Goal: Information Seeking & Learning: Learn about a topic

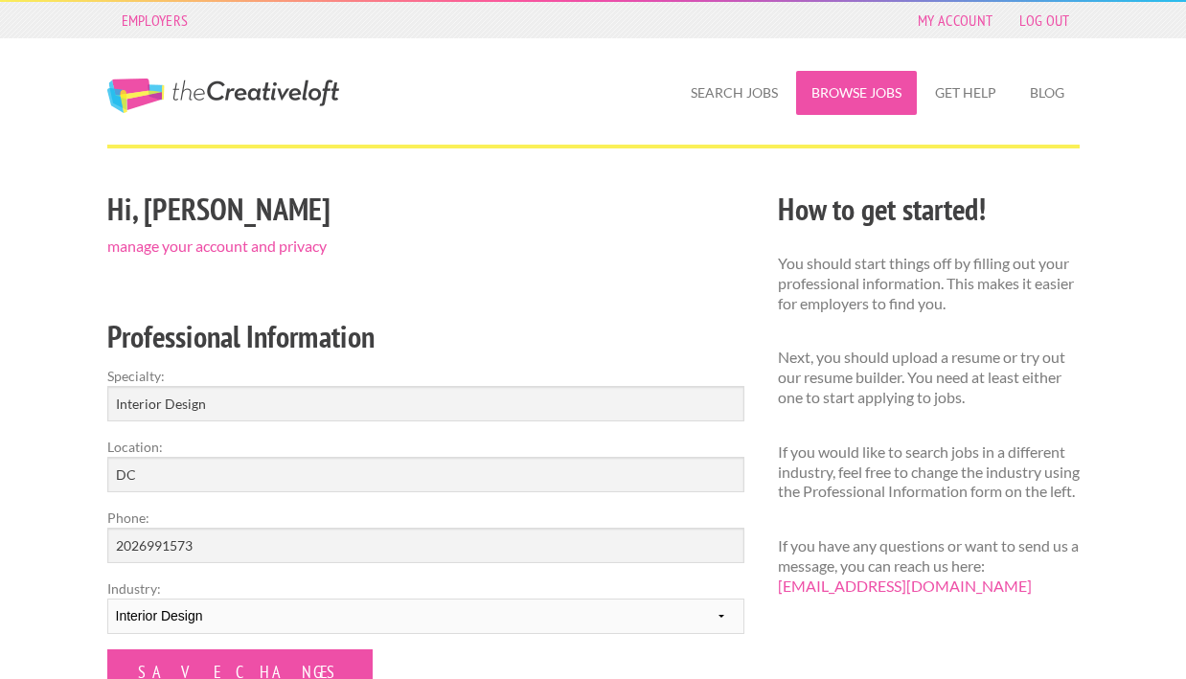
click at [860, 96] on link "Browse Jobs" at bounding box center [856, 93] width 121 height 44
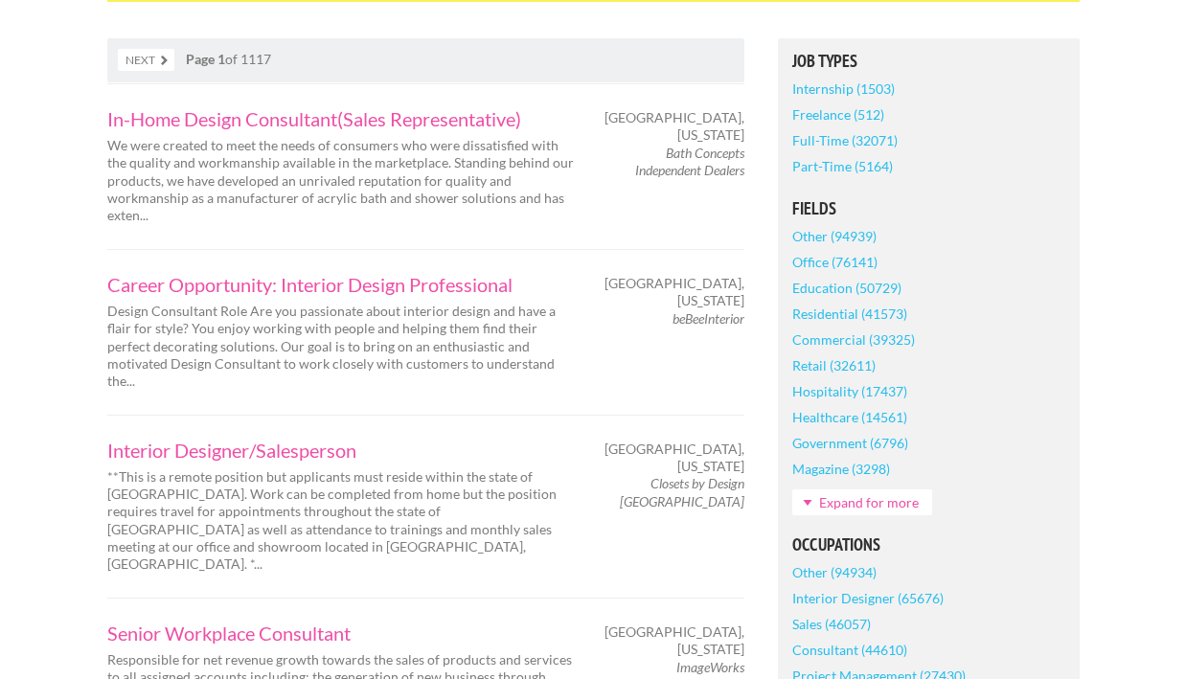
scroll to position [371, 0]
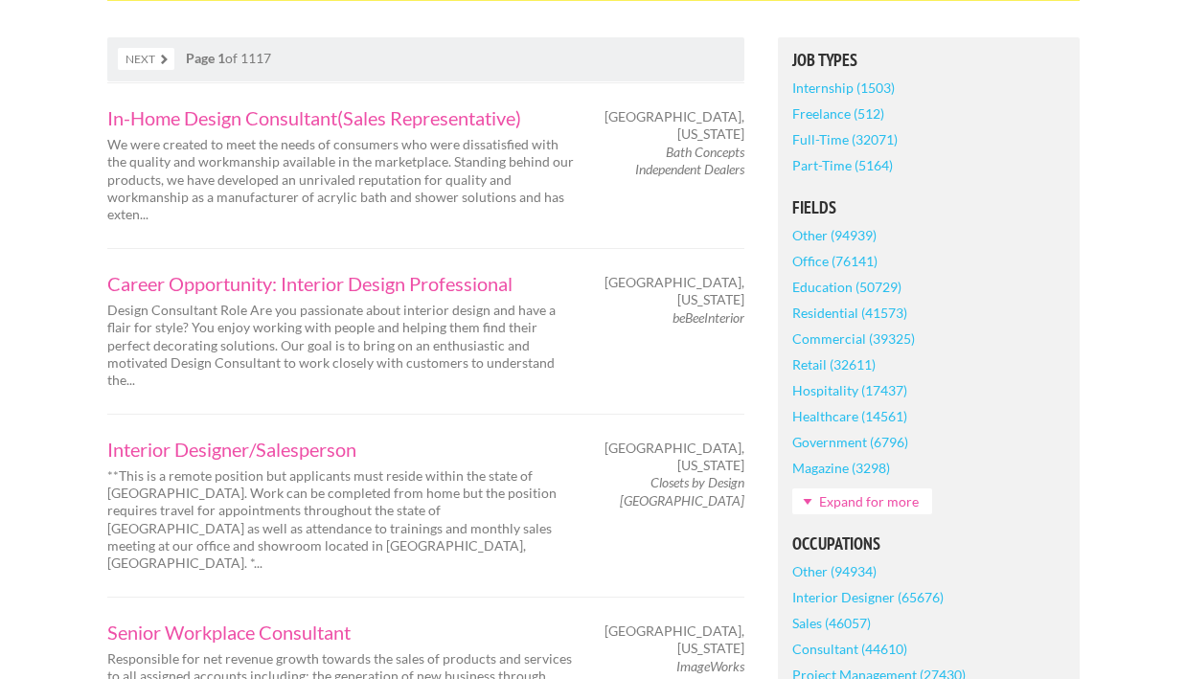
click at [846, 140] on link "Full-Time (32071)" at bounding box center [844, 139] width 105 height 26
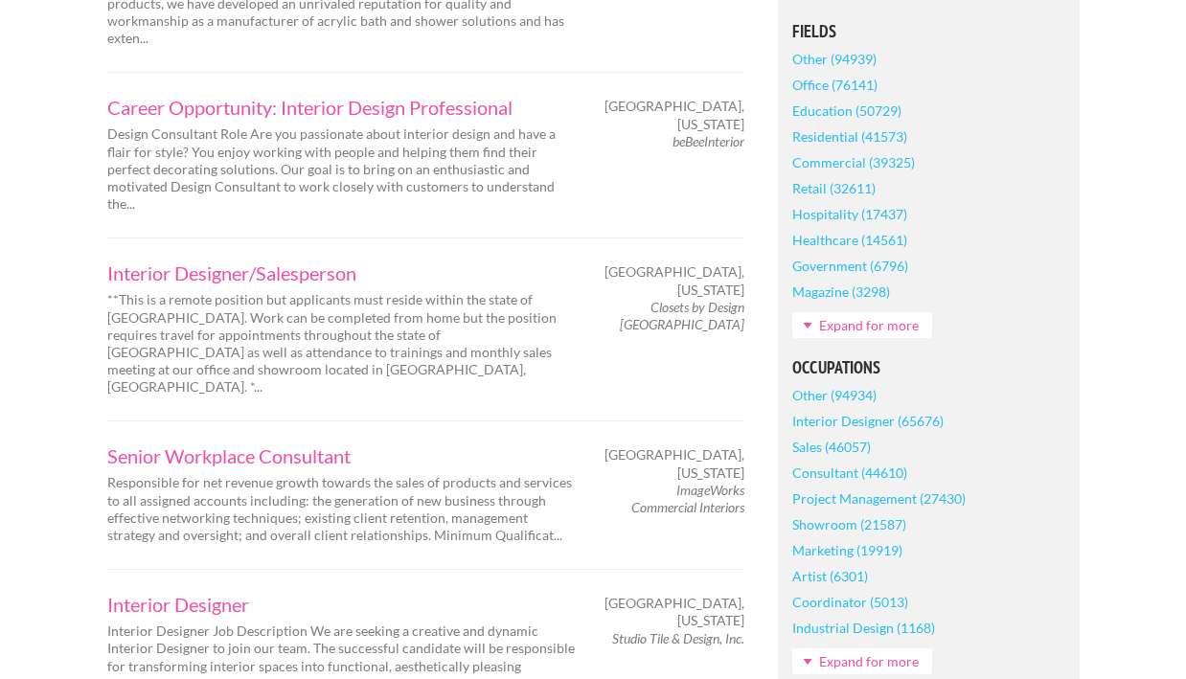
scroll to position [608, 0]
click at [822, 421] on link "Interior Designer (65676)" at bounding box center [867, 419] width 151 height 26
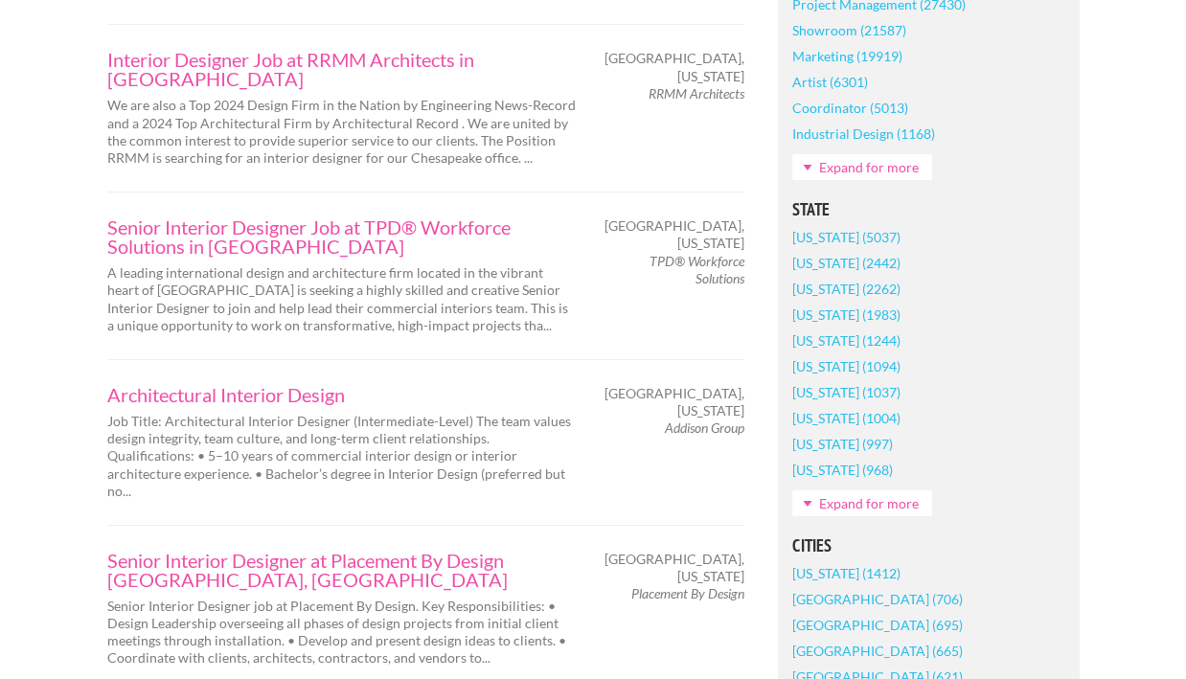
scroll to position [1102, 0]
click at [848, 312] on link "Texas (1983)" at bounding box center [846, 314] width 108 height 26
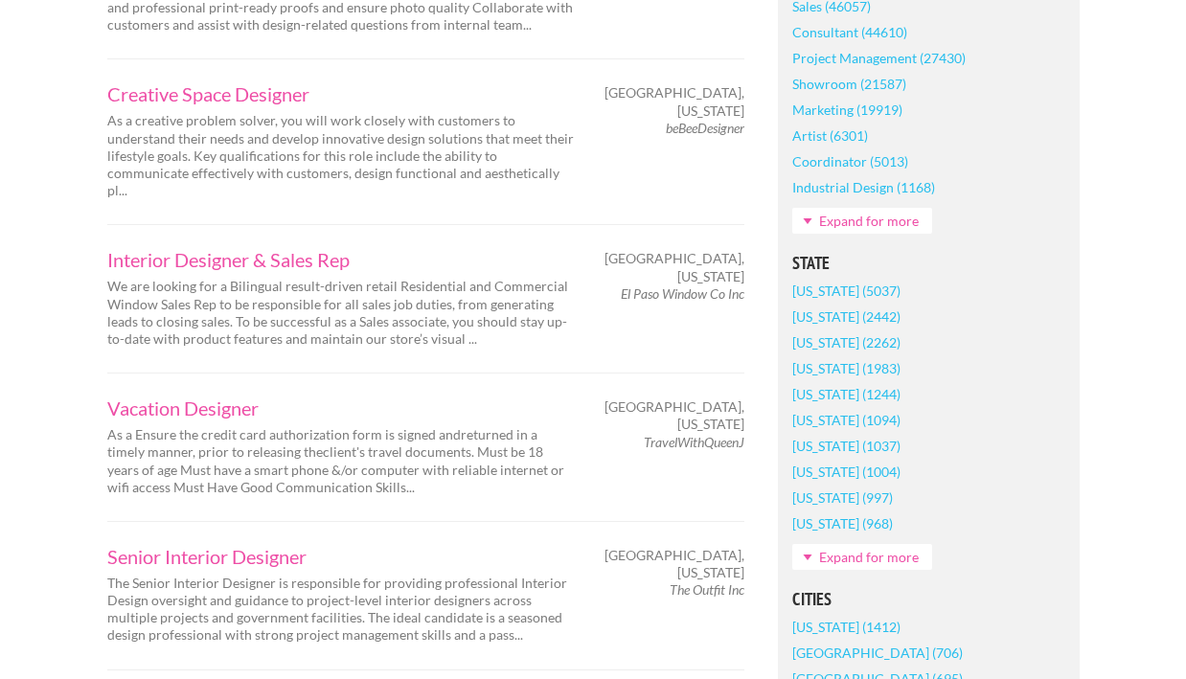
scroll to position [1083, 0]
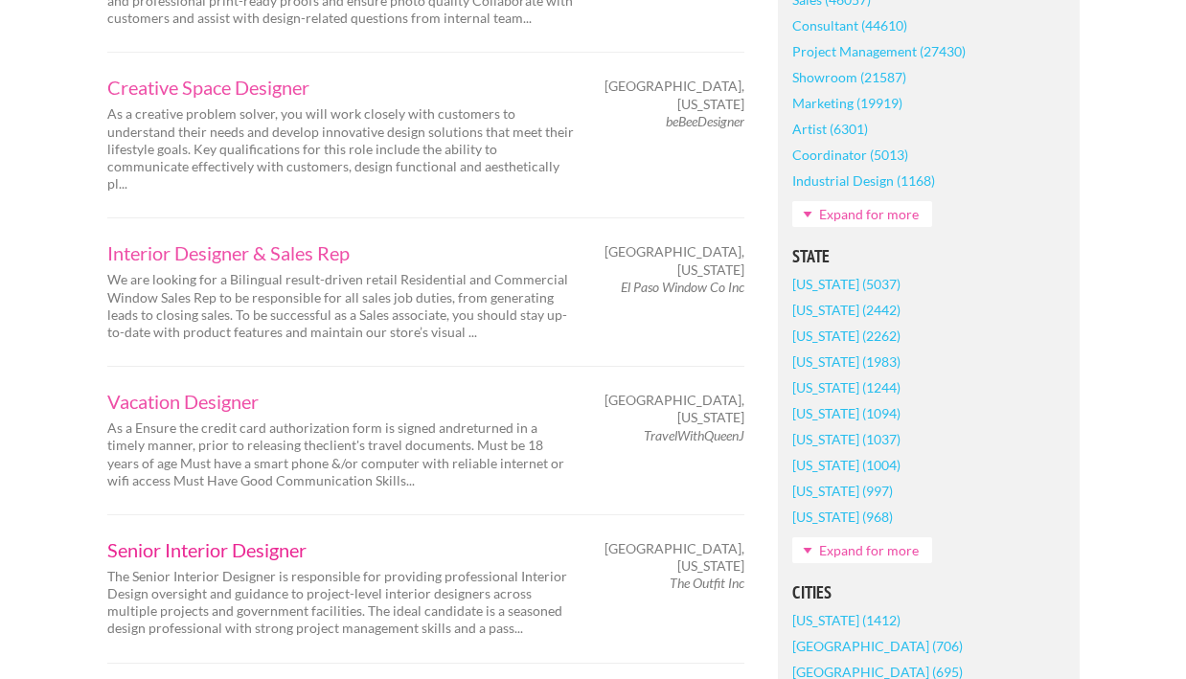
click at [282, 540] on link "Senior Interior Designer" at bounding box center [341, 549] width 469 height 19
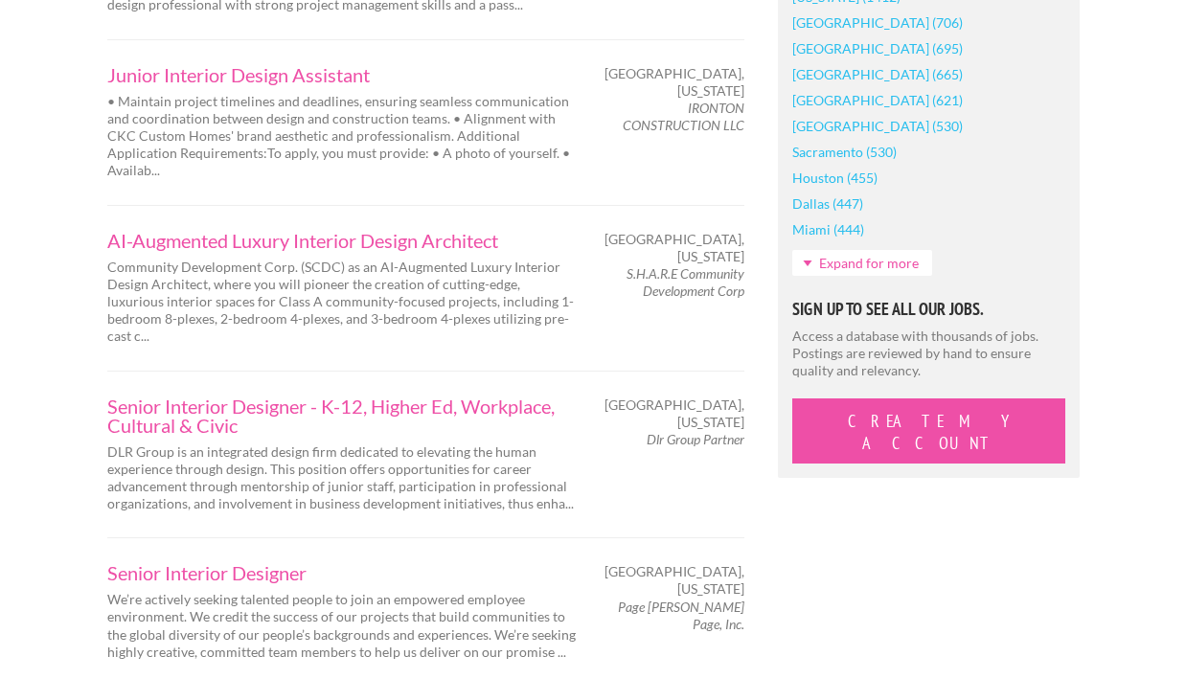
scroll to position [1712, 0]
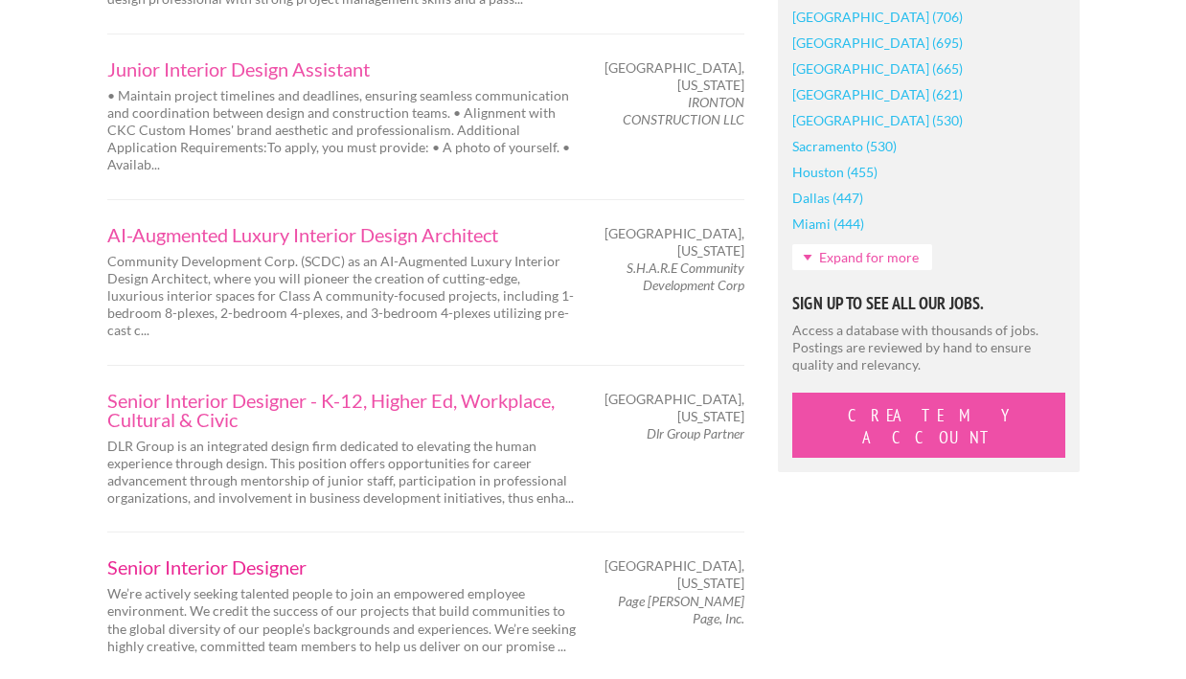
click at [267, 558] on link "Senior Interior Designer" at bounding box center [341, 567] width 469 height 19
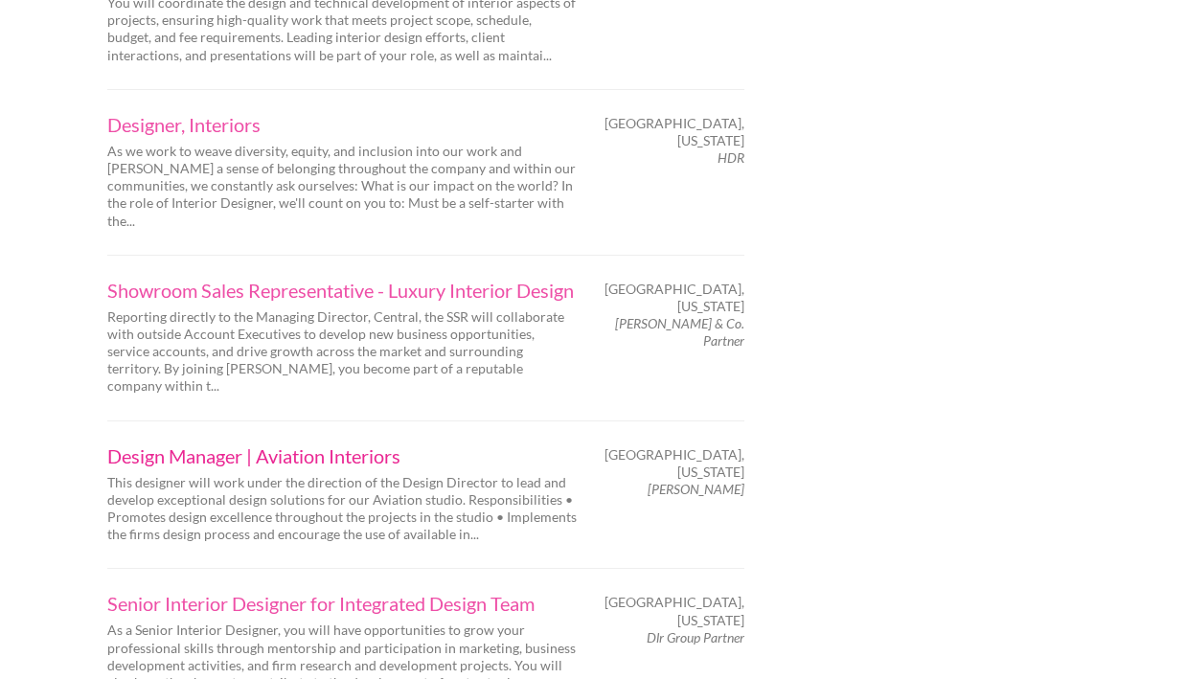
scroll to position [2473, 0]
click at [239, 592] on link "Senior Interior Designer for Integrated Design Team" at bounding box center [341, 601] width 469 height 19
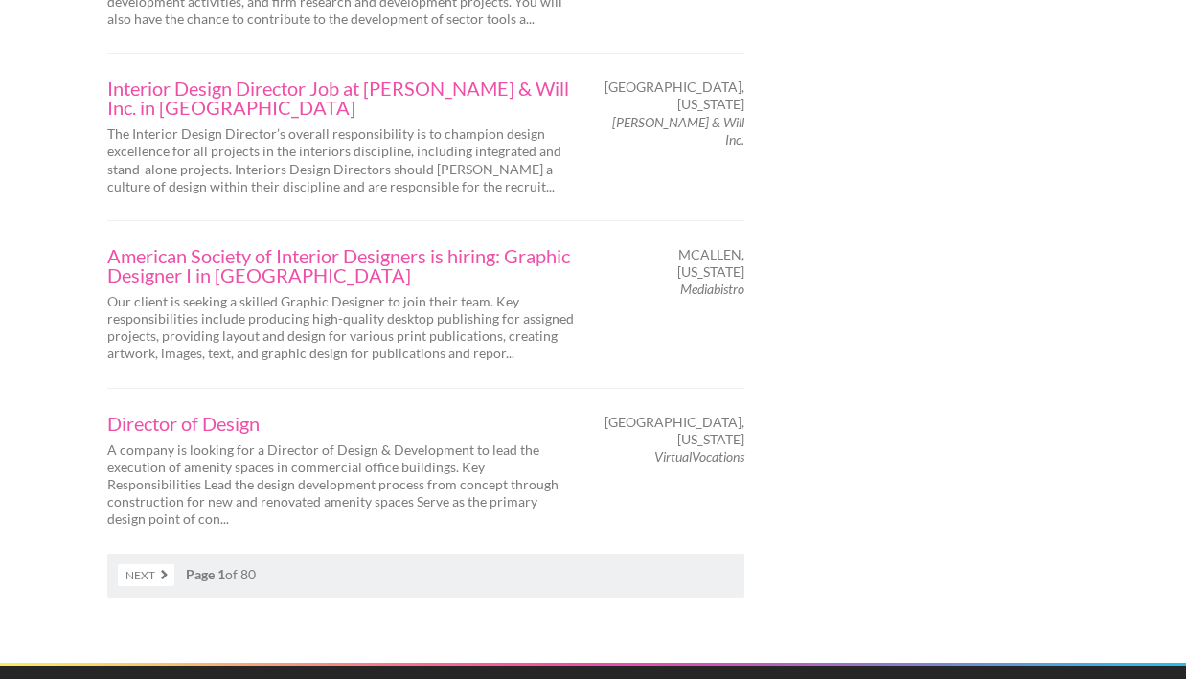
scroll to position [3136, 0]
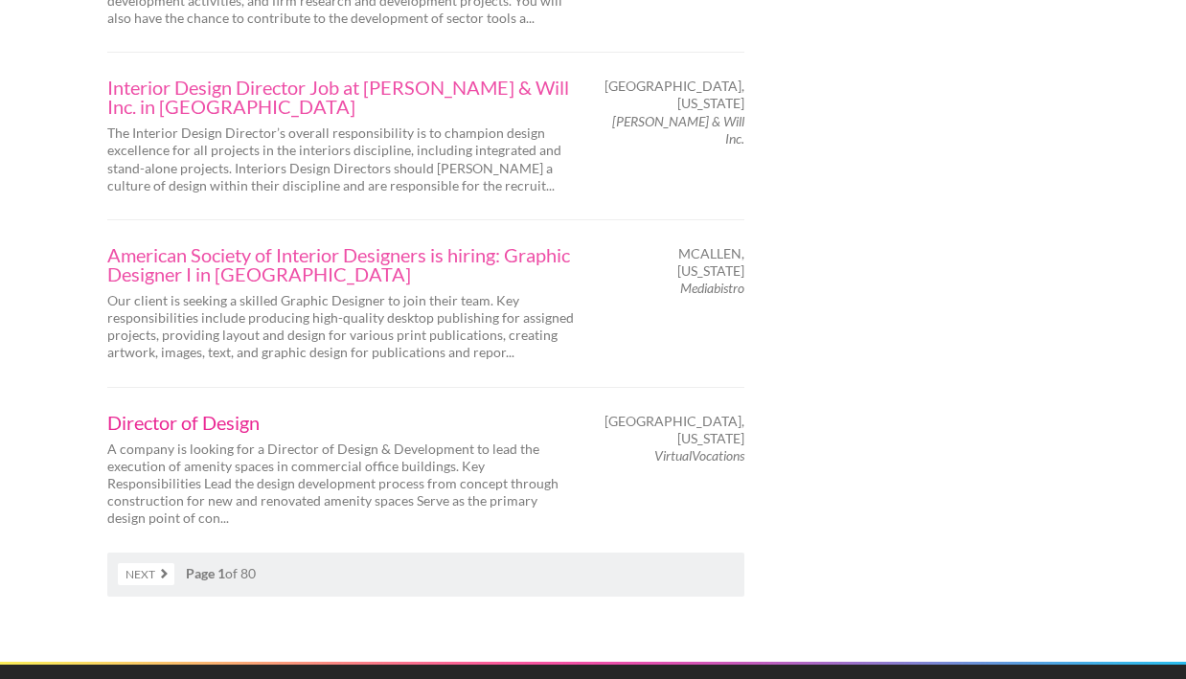
click at [249, 413] on link "Director of Design" at bounding box center [341, 422] width 469 height 19
click at [151, 563] on link "Next" at bounding box center [146, 574] width 57 height 22
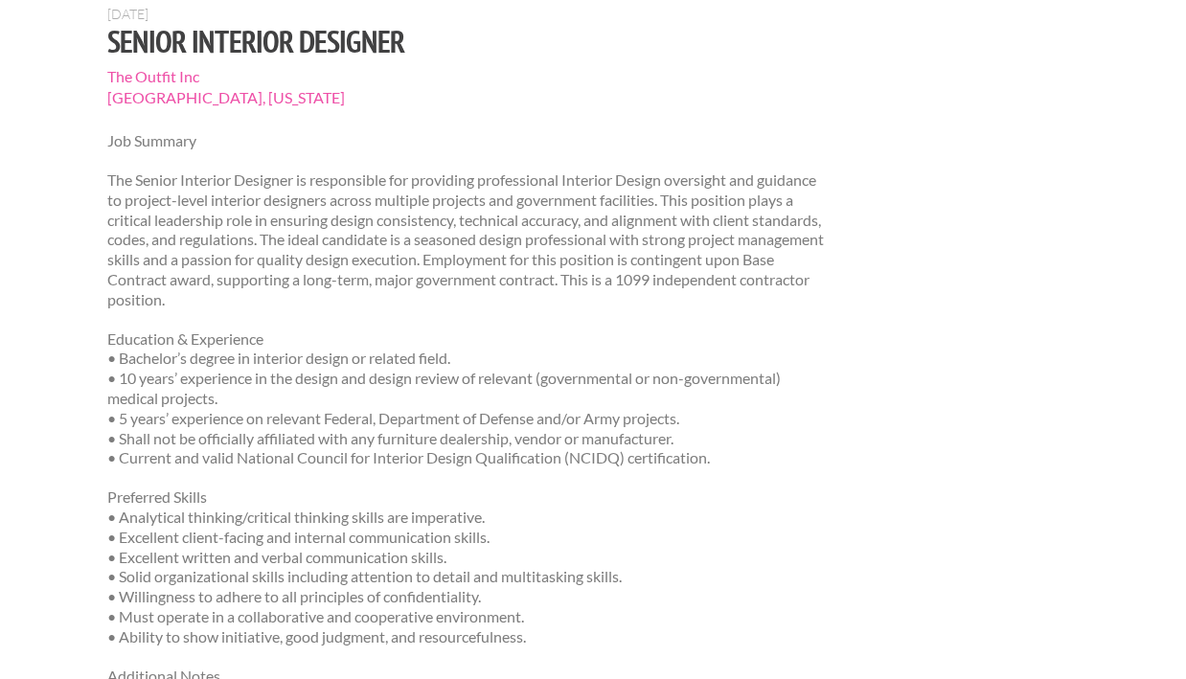
scroll to position [181, 0]
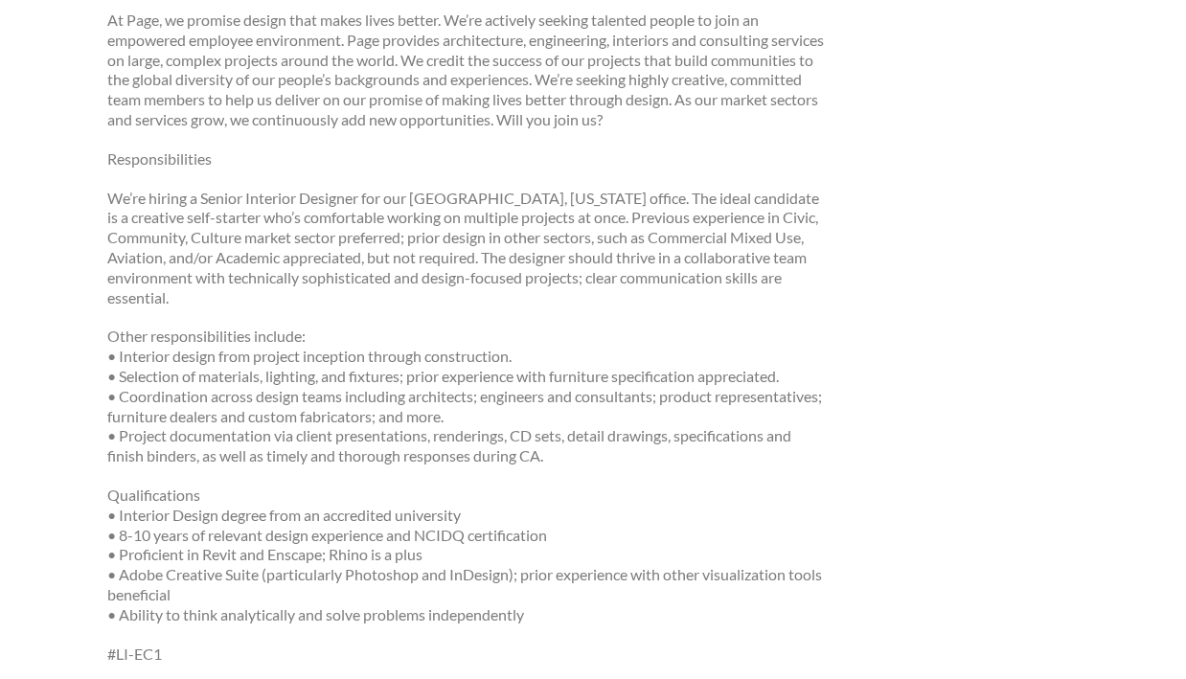
scroll to position [338, 0]
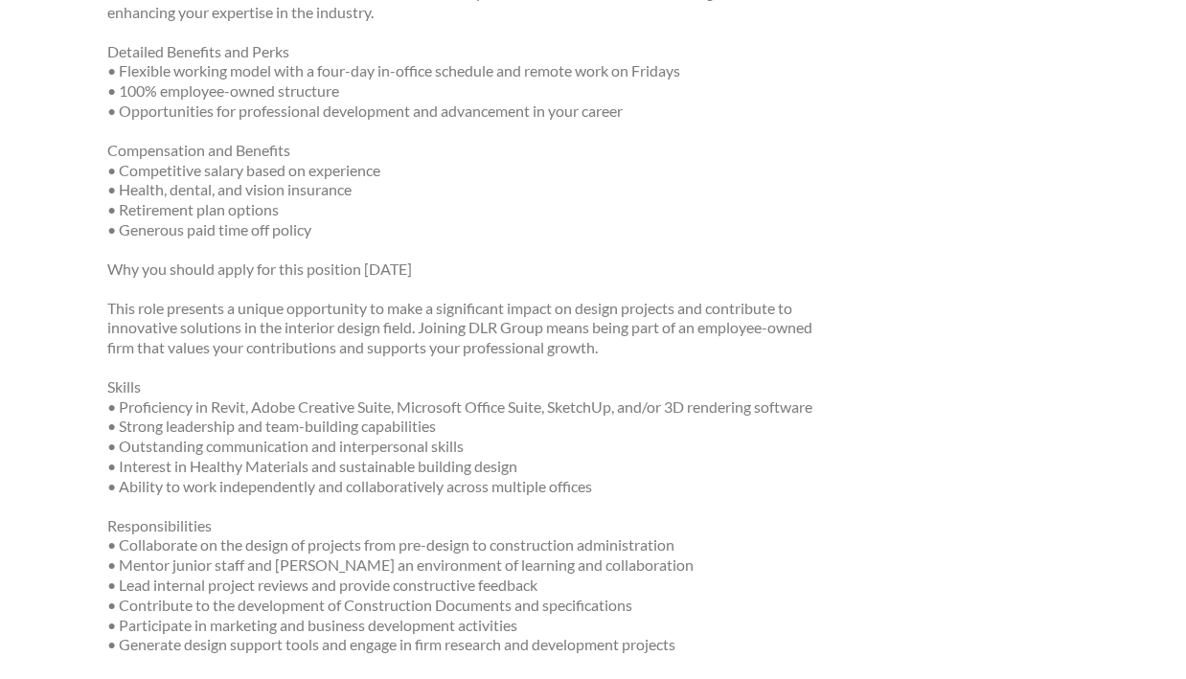
scroll to position [745, 0]
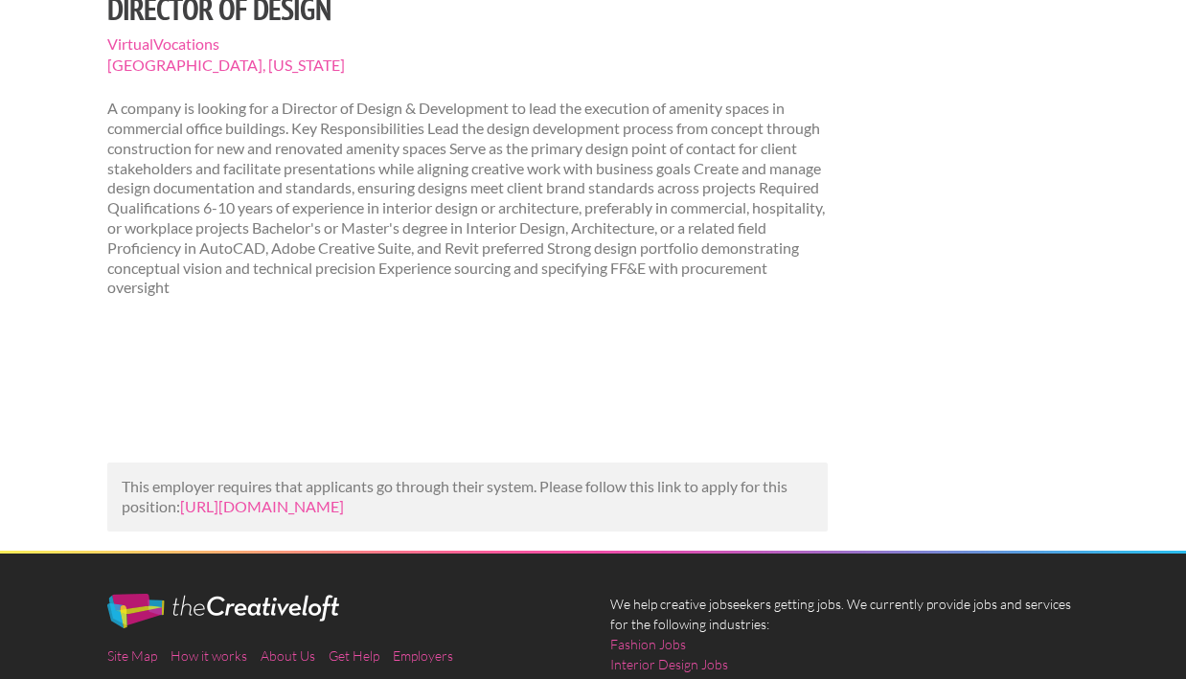
scroll to position [207, 0]
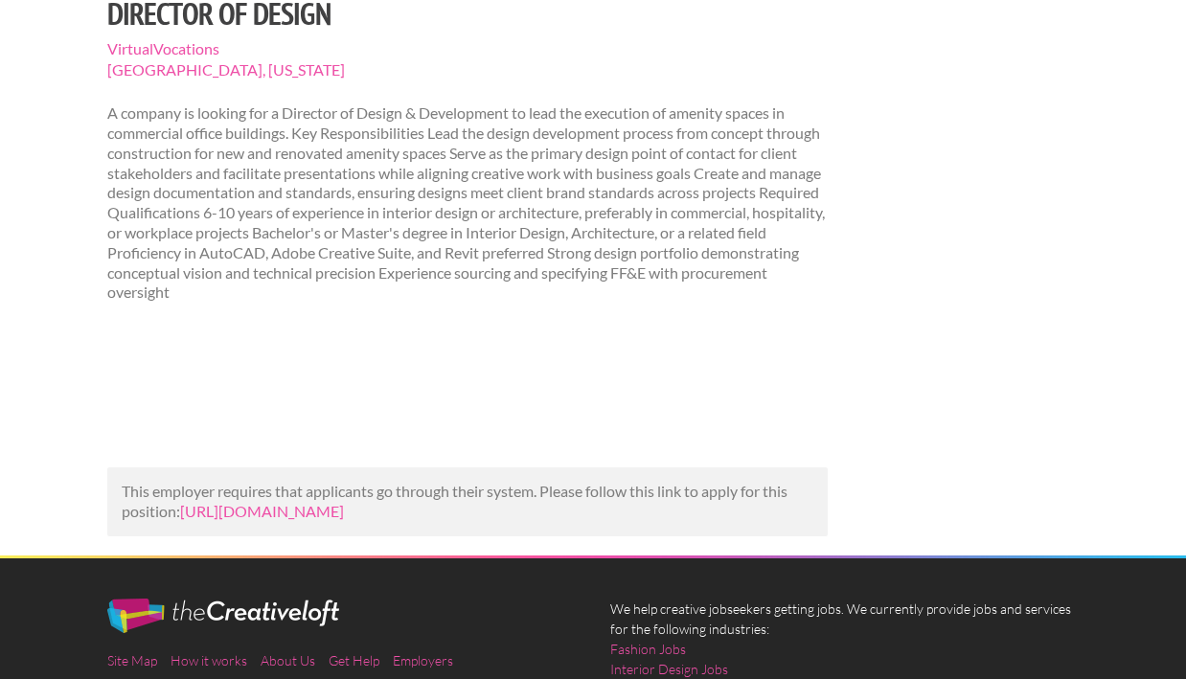
click at [773, 235] on p "A company is looking for a Director of Design & Development to lead the executi…" at bounding box center [467, 202] width 721 height 199
click at [109, 108] on p "A company is looking for a Director of Design & Development to lead the executi…" at bounding box center [467, 202] width 721 height 199
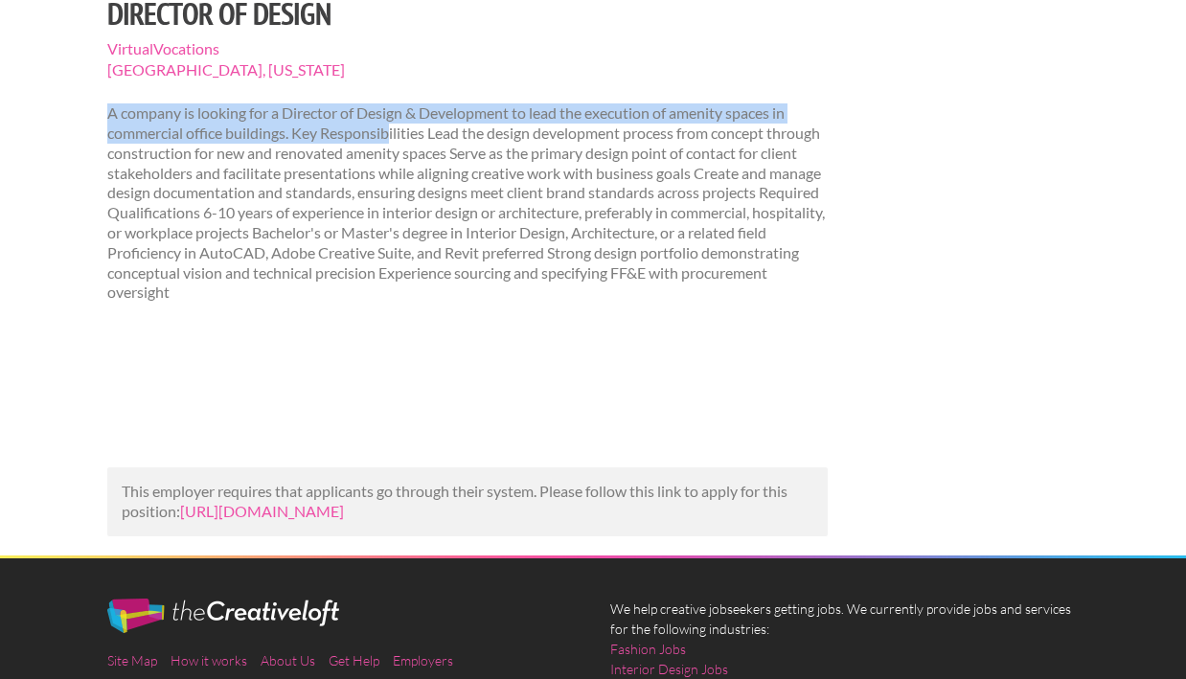
drag, startPoint x: 108, startPoint y: 112, endPoint x: 391, endPoint y: 141, distance: 284.1
click at [391, 141] on p "A company is looking for a Director of Design & Development to lead the executi…" at bounding box center [467, 202] width 721 height 199
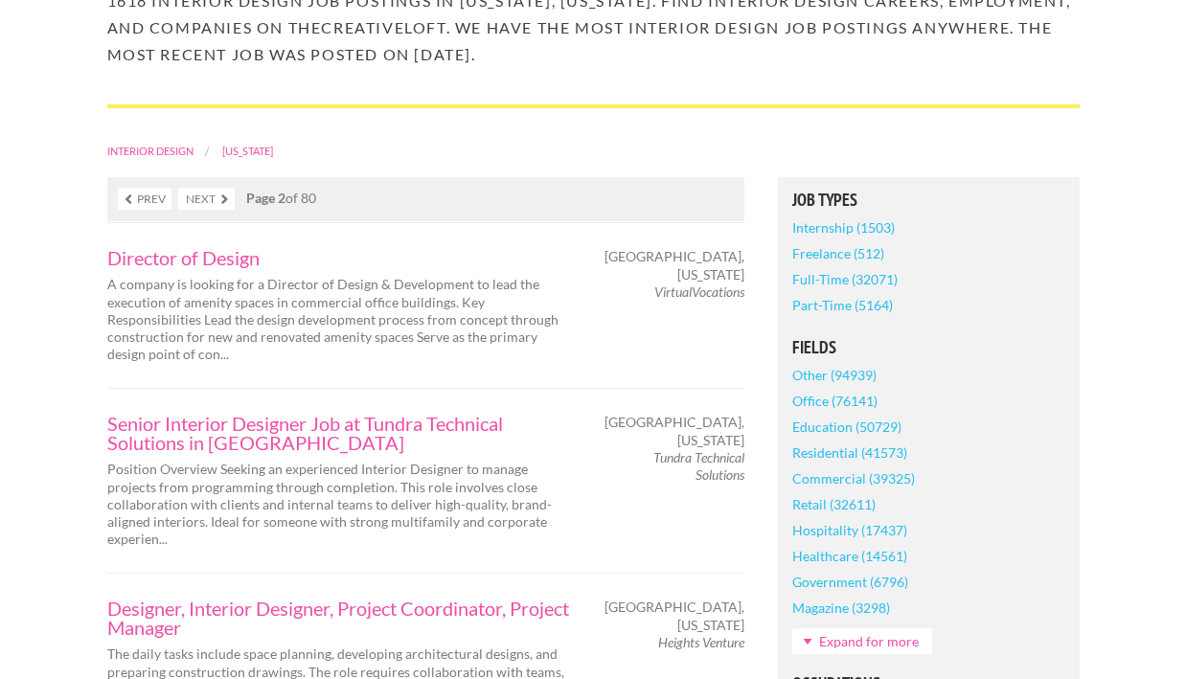
scroll to position [320, 0]
click at [254, 247] on link "Director of Design" at bounding box center [341, 256] width 469 height 19
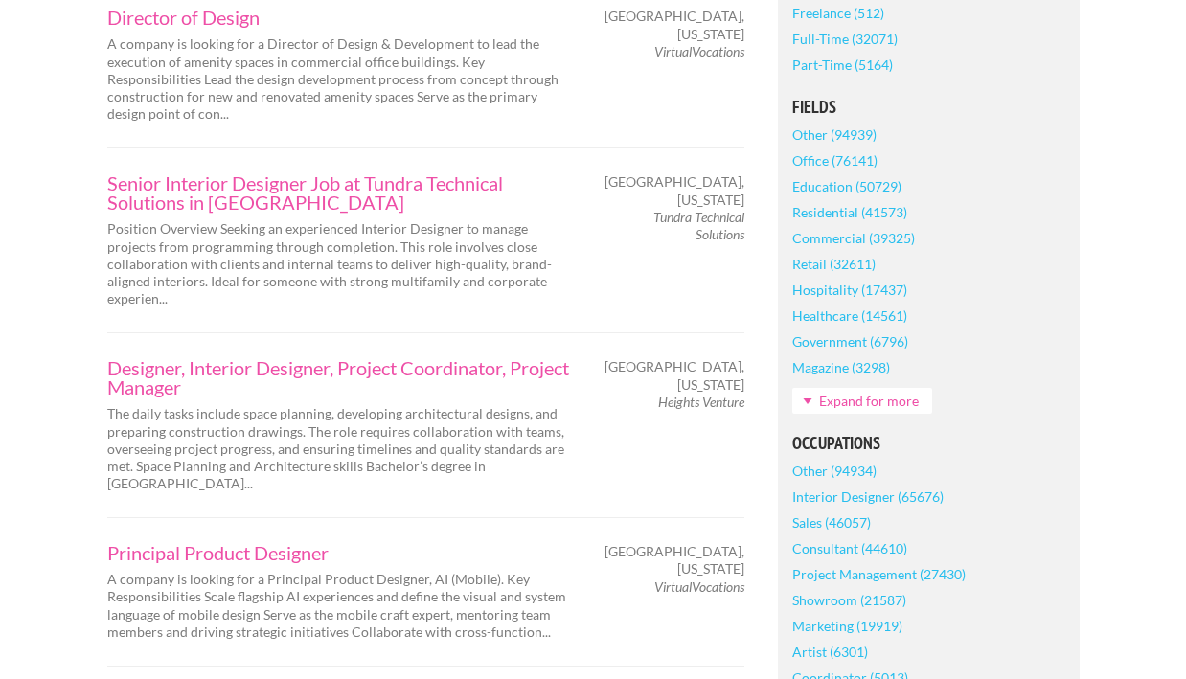
scroll to position [561, 0]
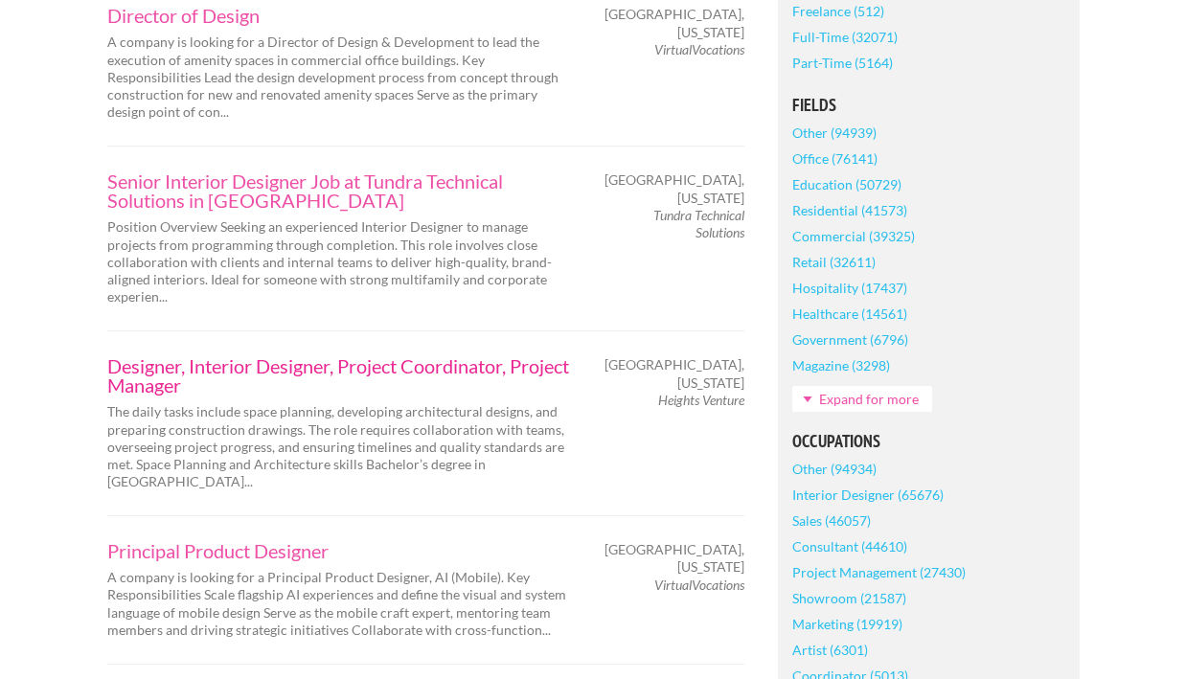
click at [253, 356] on link "Designer, Interior Designer, Project Coordinator, Project Manager" at bounding box center [341, 375] width 469 height 38
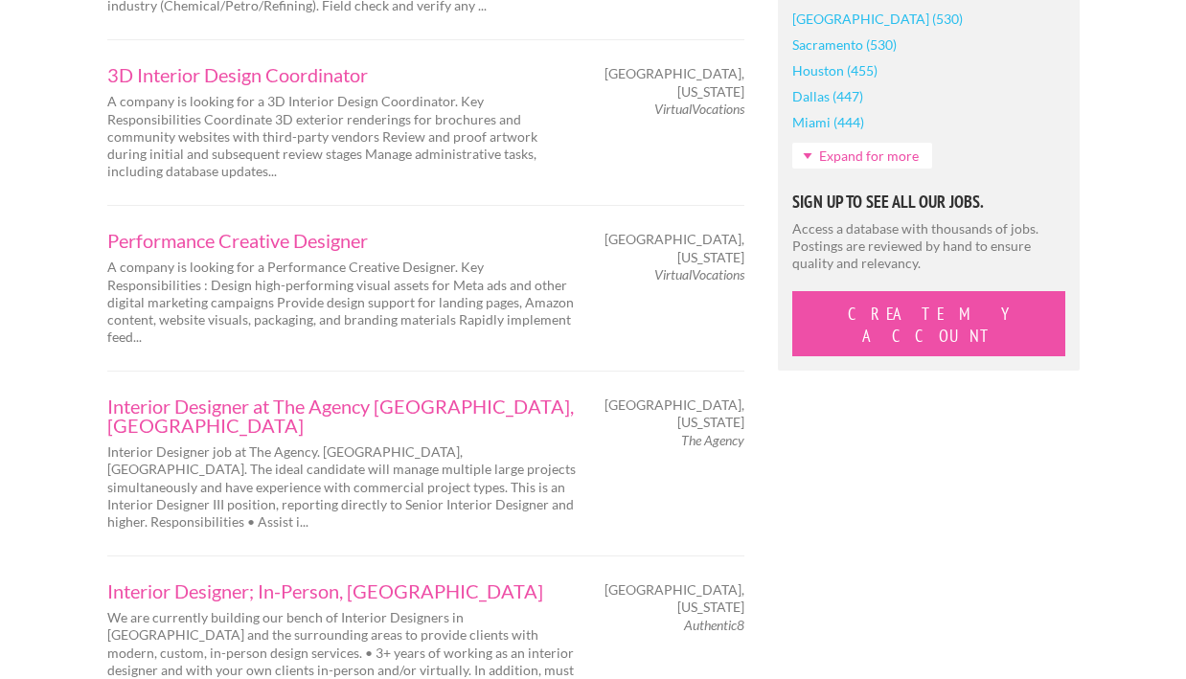
scroll to position [1813, 0]
click at [251, 582] on link "Interior Designer; In-Person, [GEOGRAPHIC_DATA]" at bounding box center [341, 591] width 469 height 19
click at [265, 398] on link "Interior Designer at The Agency Austin, TX" at bounding box center [341, 417] width 469 height 38
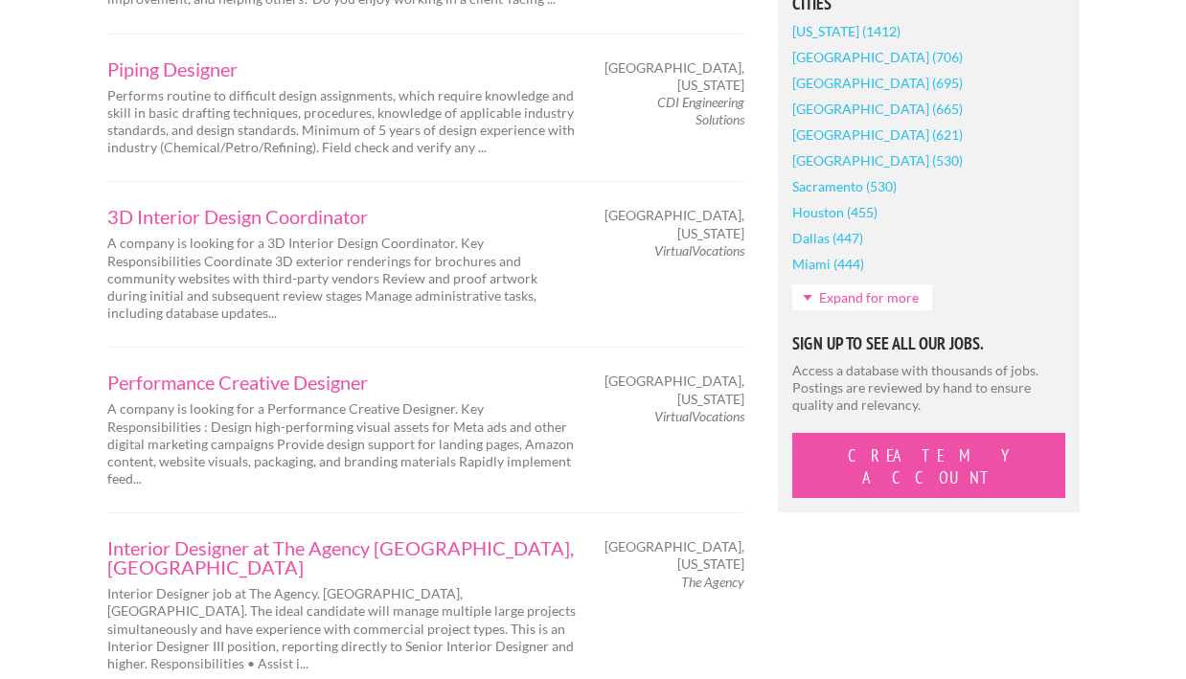
scroll to position [1694, 0]
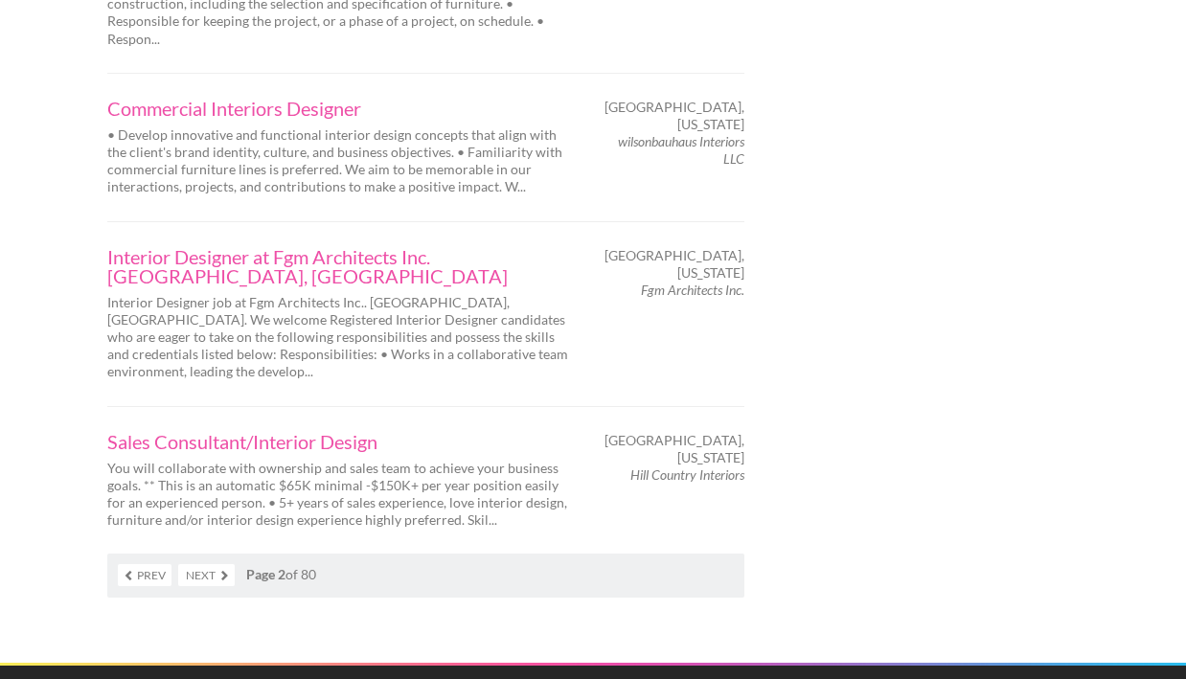
scroll to position [3309, 0]
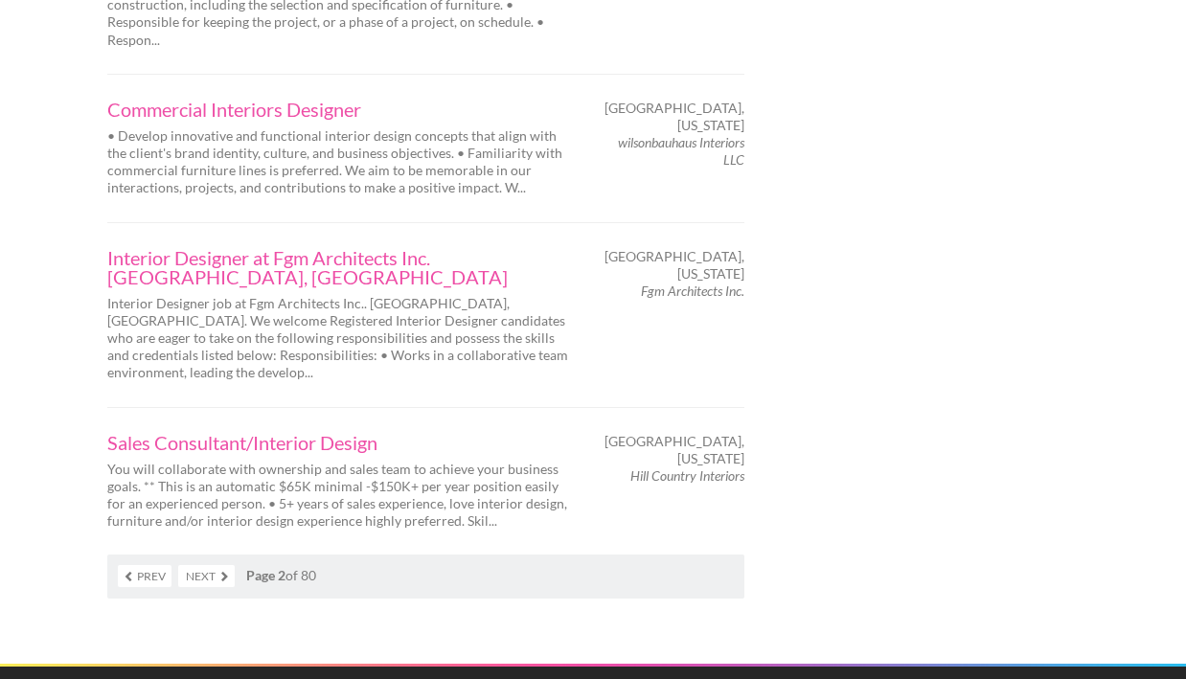
click at [202, 565] on link "Next" at bounding box center [206, 576] width 57 height 22
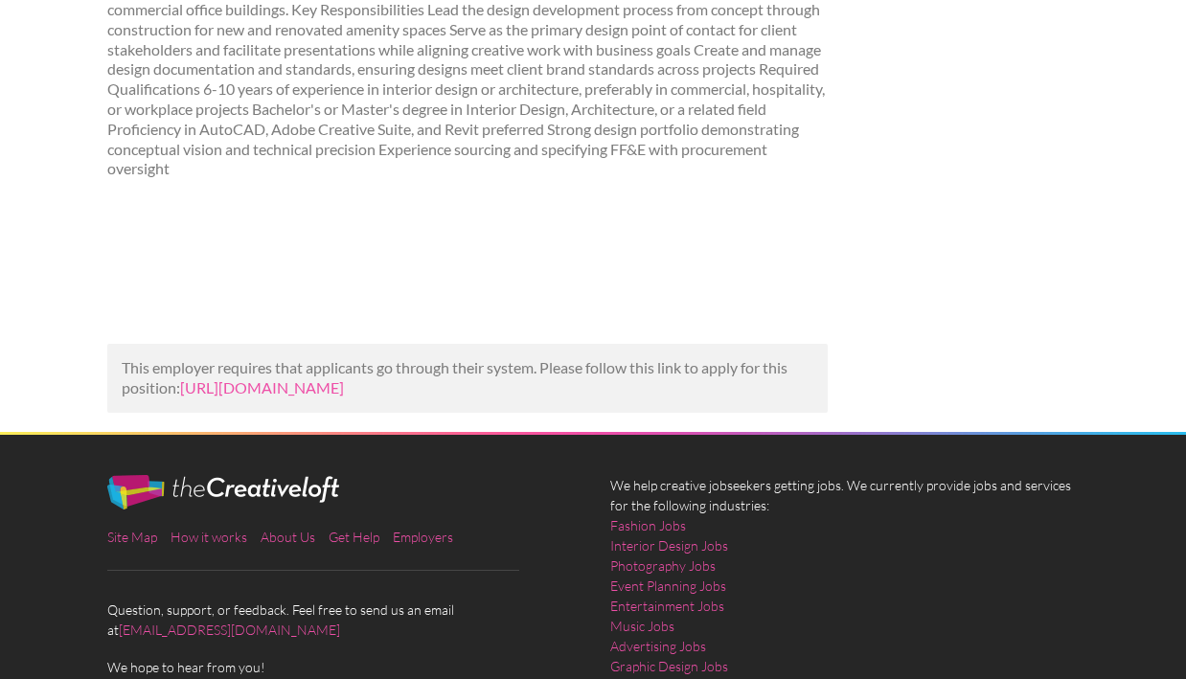
scroll to position [331, 0]
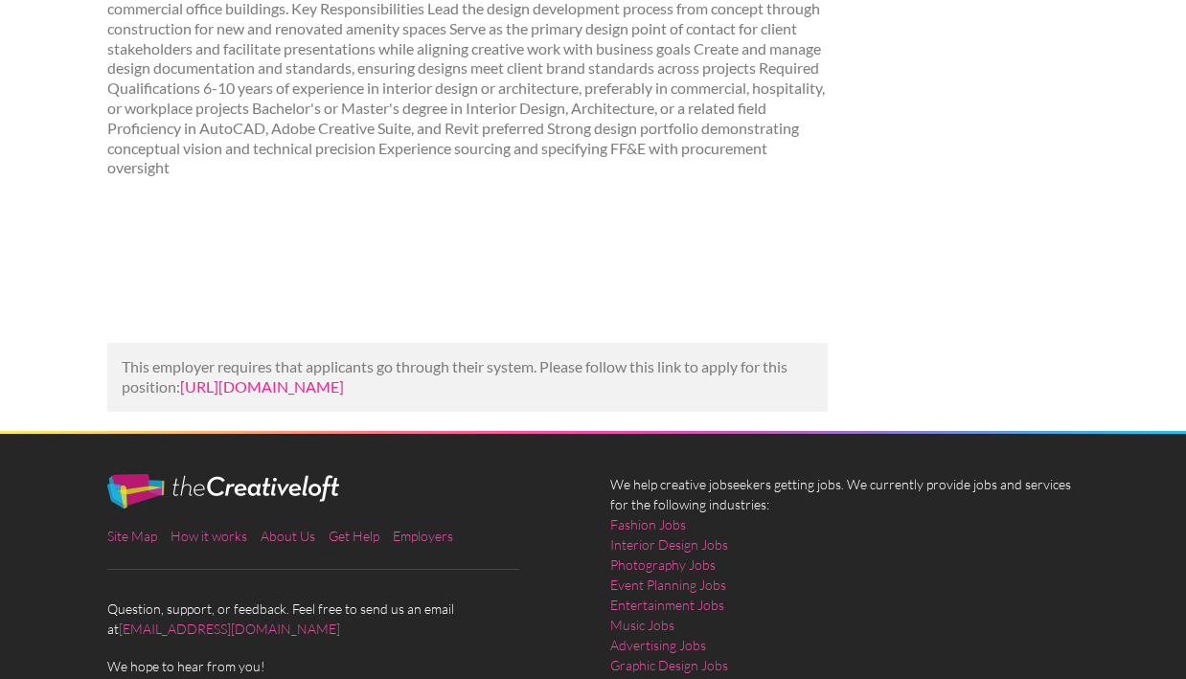
click at [245, 396] on link "https://www.talent.com/view?id=9eff16ac0485&utm_campaign=google_jobs_apply&utm_…" at bounding box center [262, 386] width 164 height 18
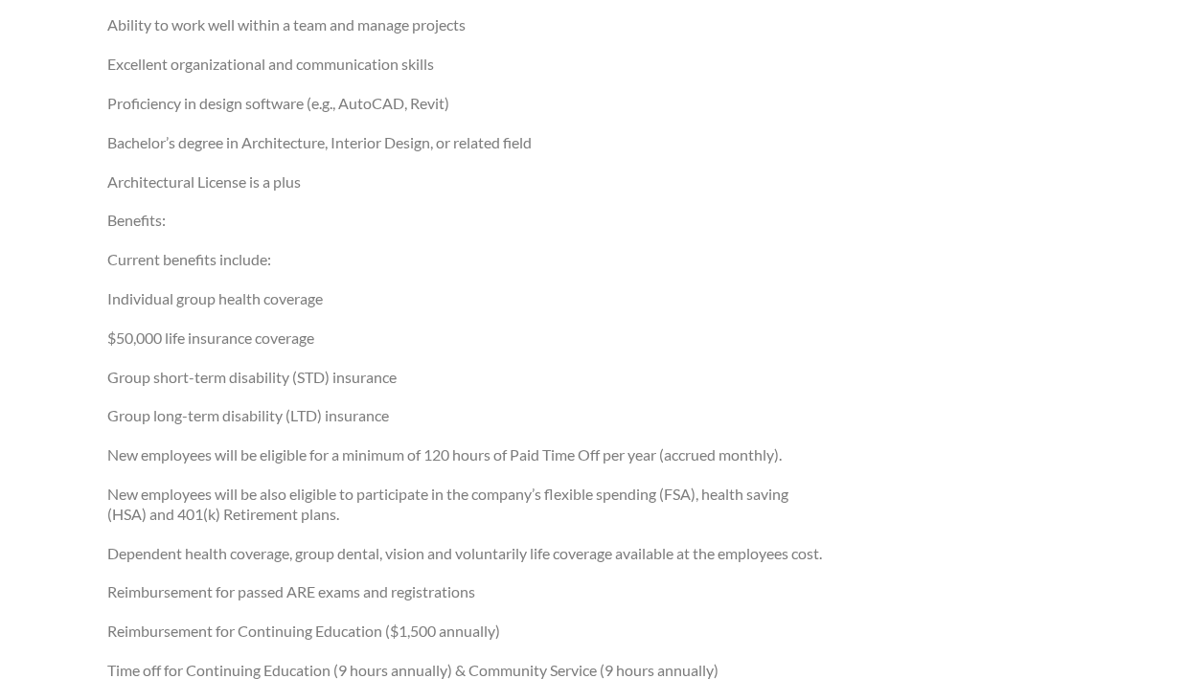
scroll to position [724, 0]
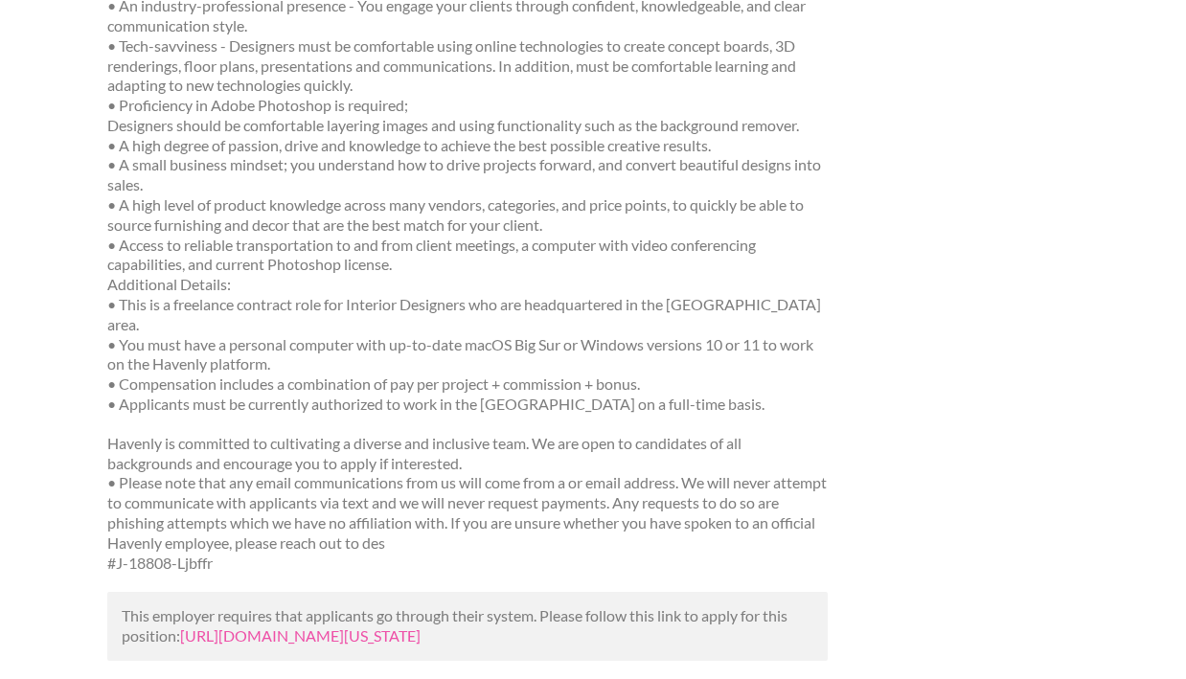
scroll to position [904, 0]
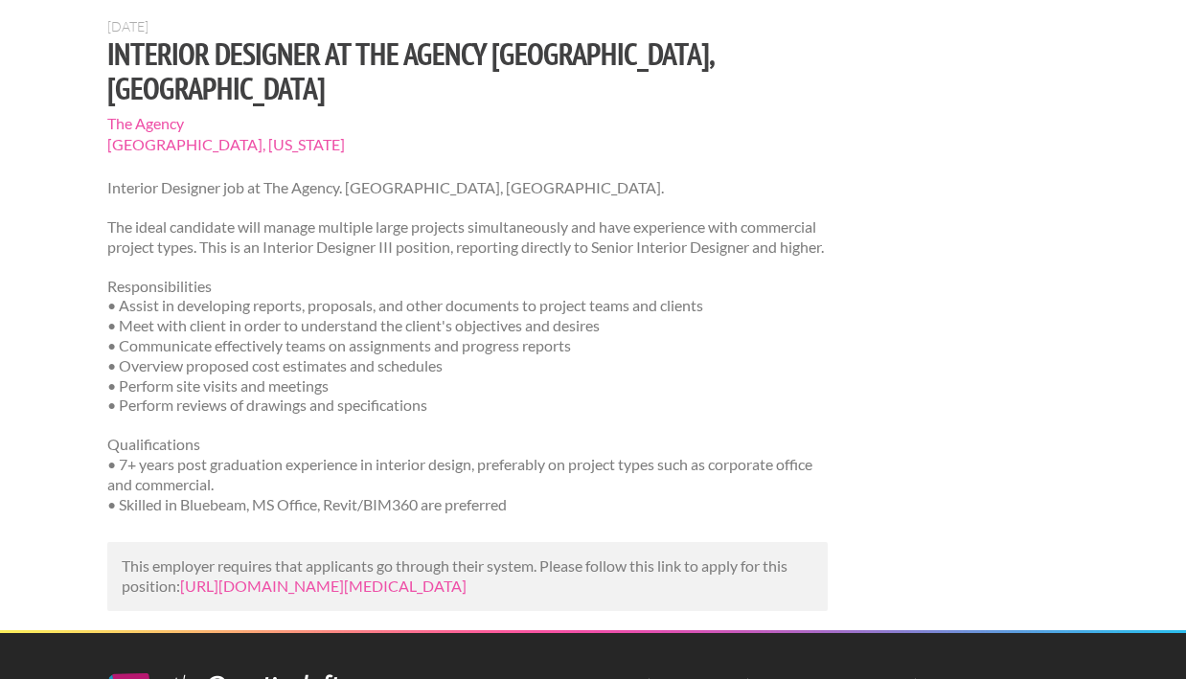
scroll to position [174, 0]
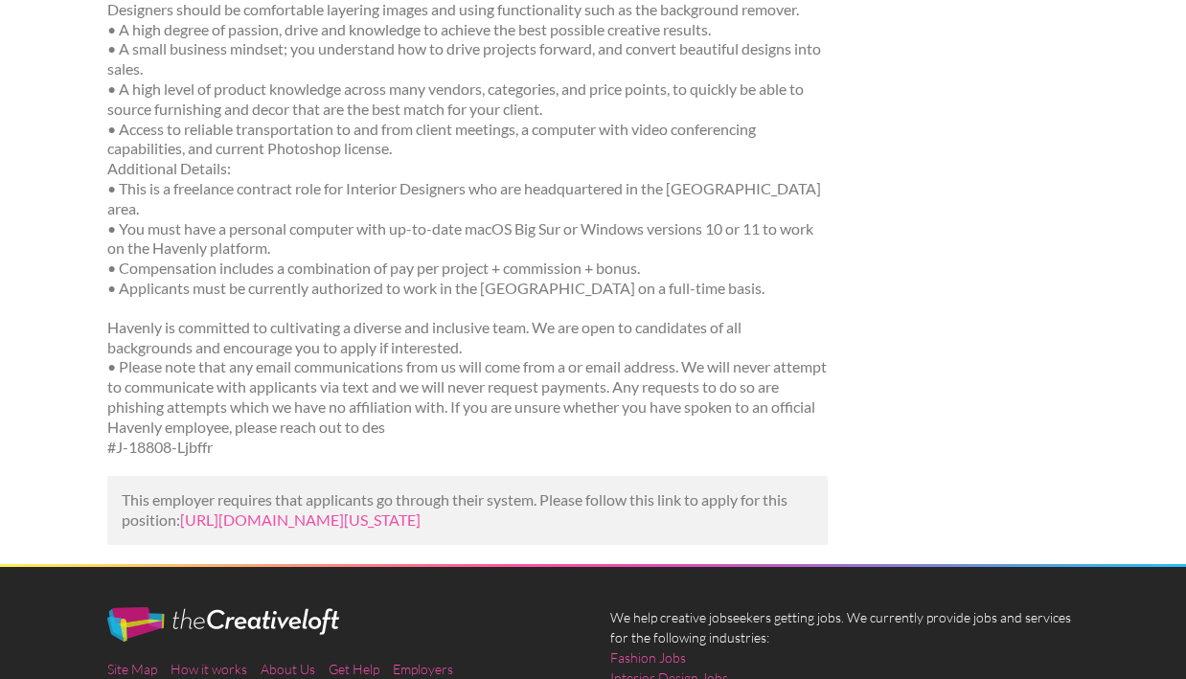
scroll to position [1017, 0]
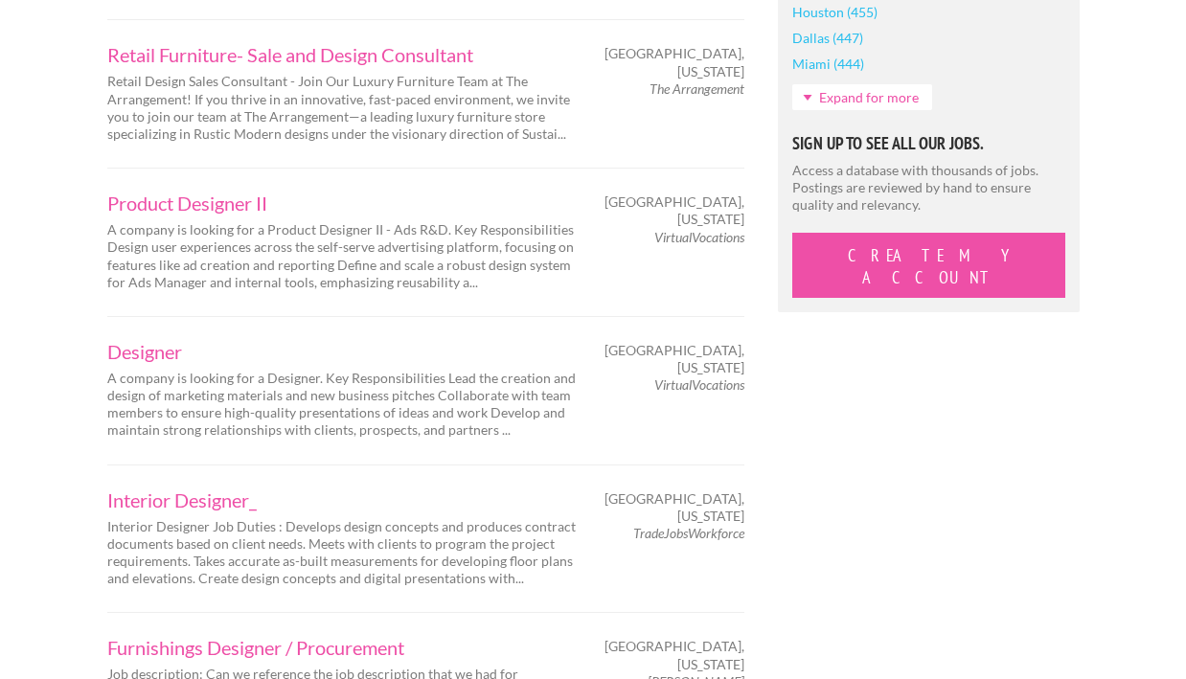
scroll to position [1881, 0]
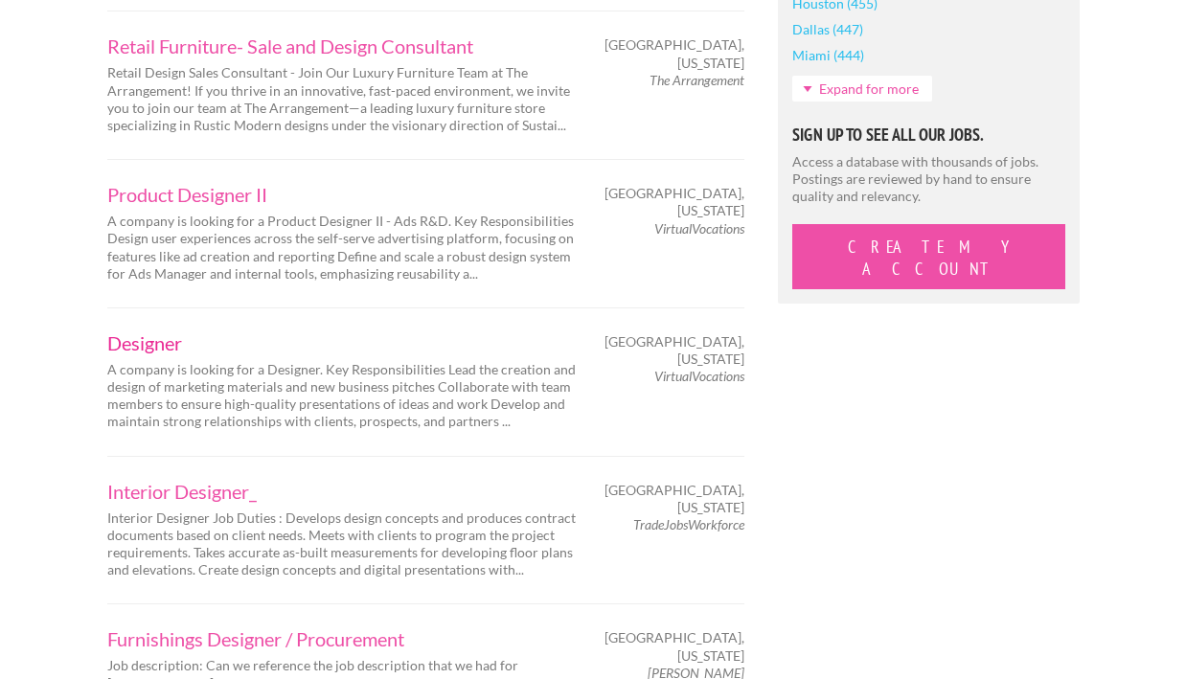
click at [157, 333] on link "Designer" at bounding box center [341, 342] width 469 height 19
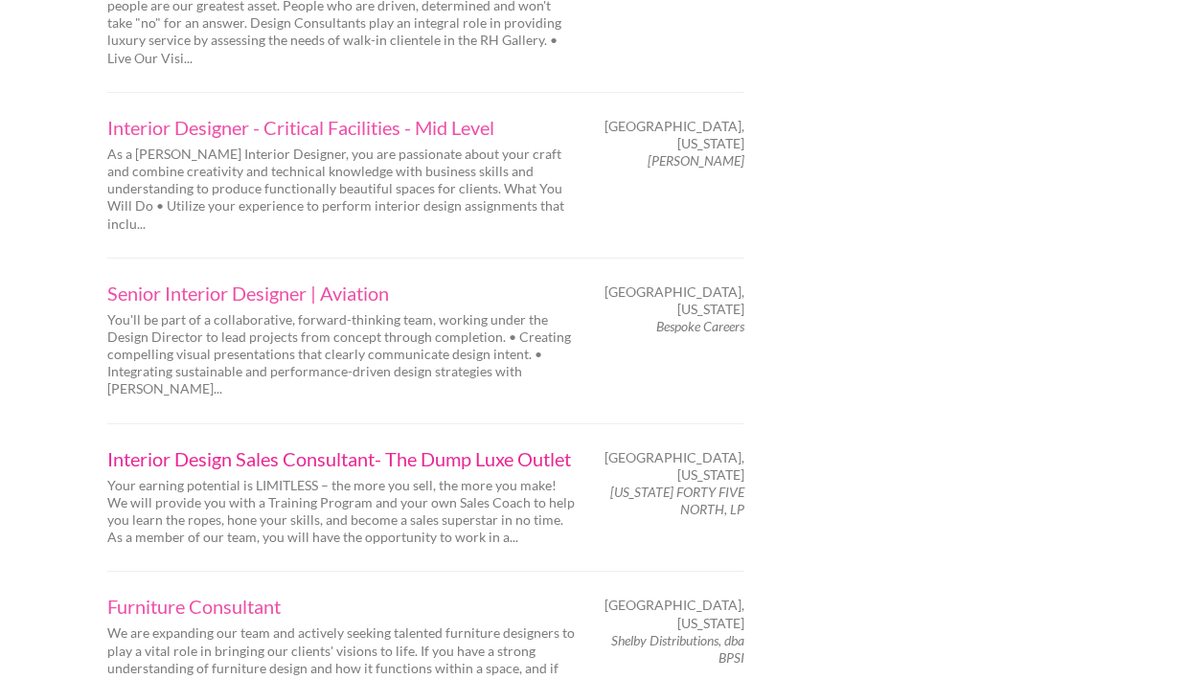
scroll to position [3059, 0]
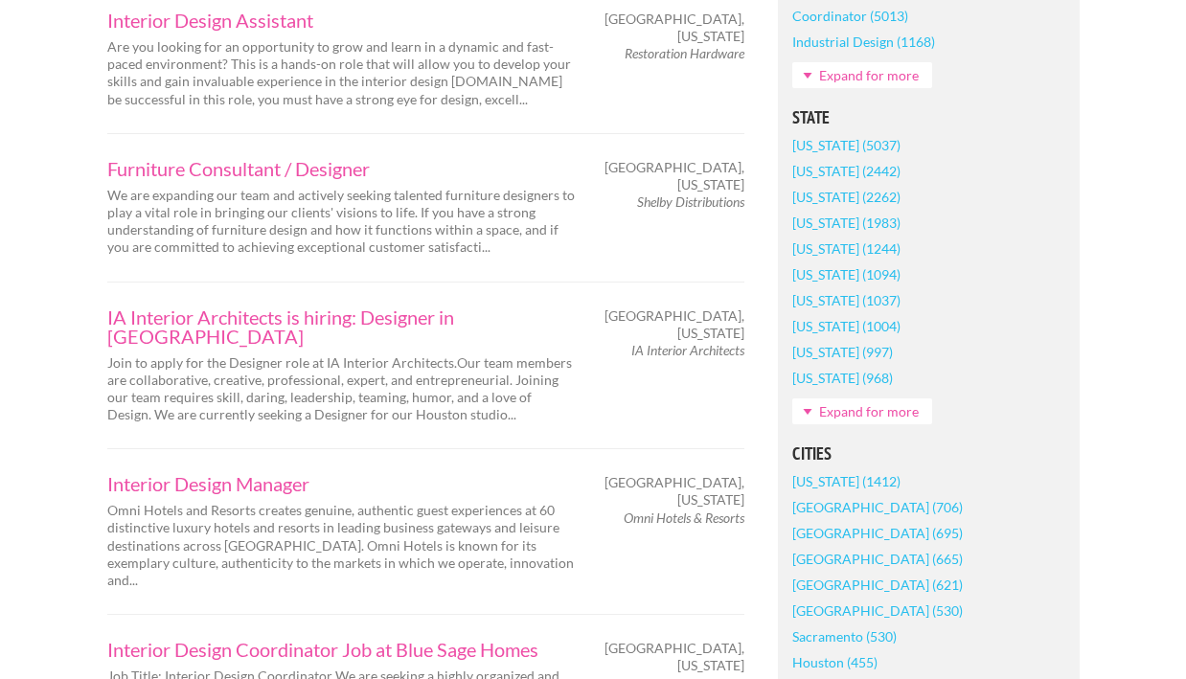
scroll to position [1223, 0]
click at [251, 472] on link "Interior Design Manager" at bounding box center [341, 481] width 469 height 19
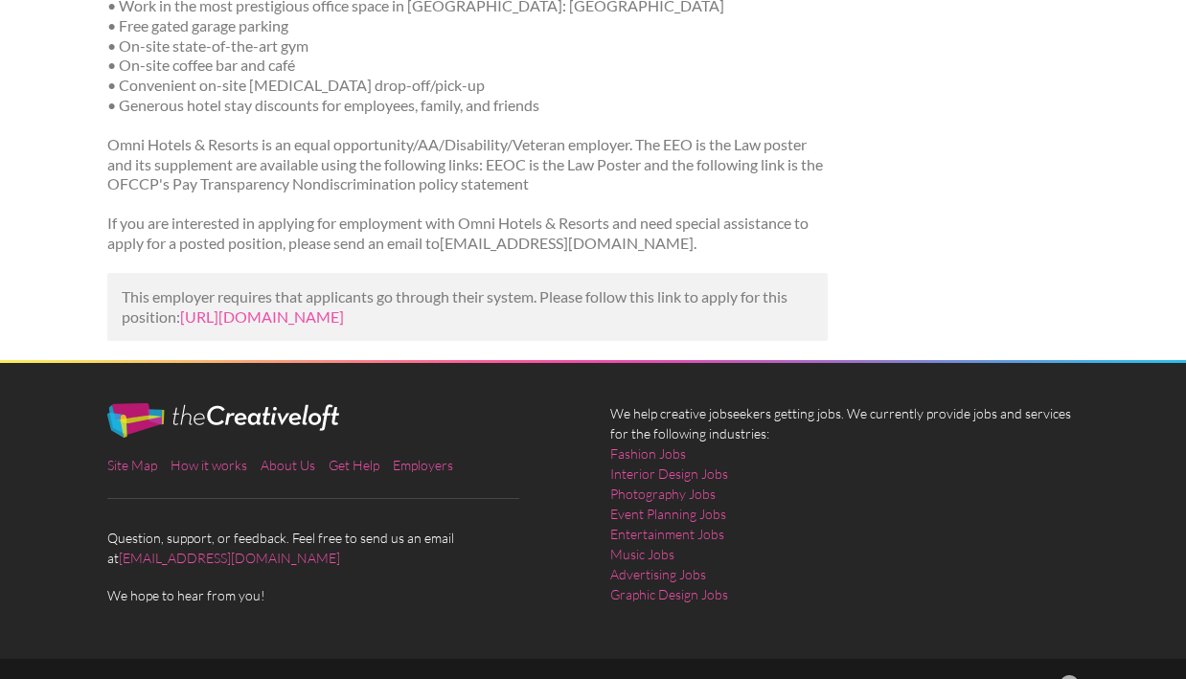
scroll to position [1639, 0]
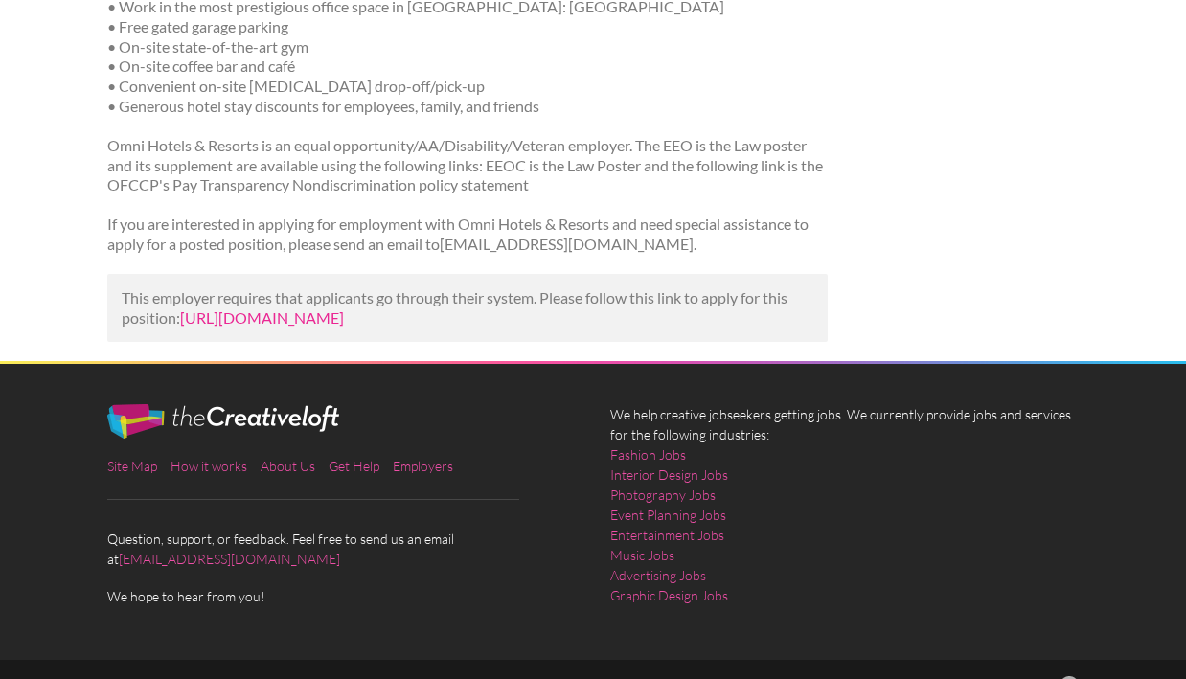
click at [305, 308] on link "https://www.linkedin.com/jobs/view/interior-design-manager-at-omni-hotels-resor…" at bounding box center [262, 317] width 164 height 18
click at [225, 308] on link "https://www.linkedin.com/jobs/view/interior-design-manager-at-omni-hotels-resor…" at bounding box center [262, 317] width 164 height 18
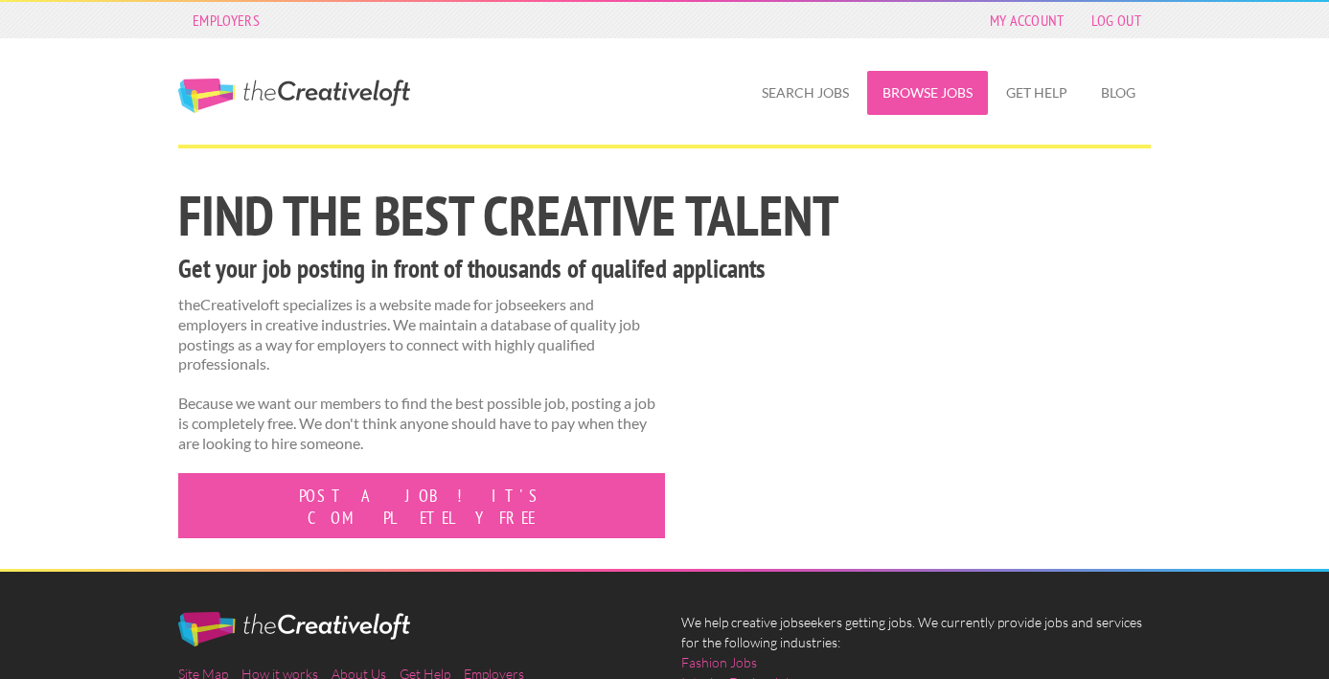
click at [932, 82] on link "Browse Jobs" at bounding box center [927, 93] width 121 height 44
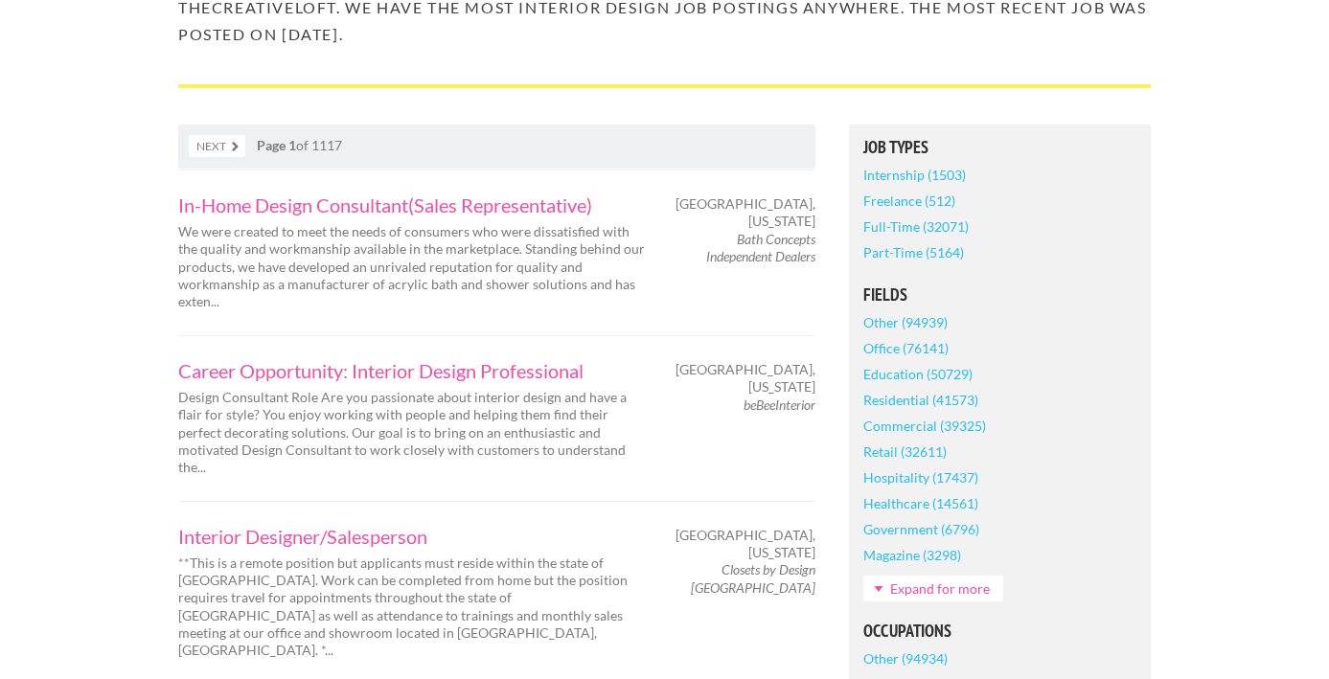
scroll to position [307, 0]
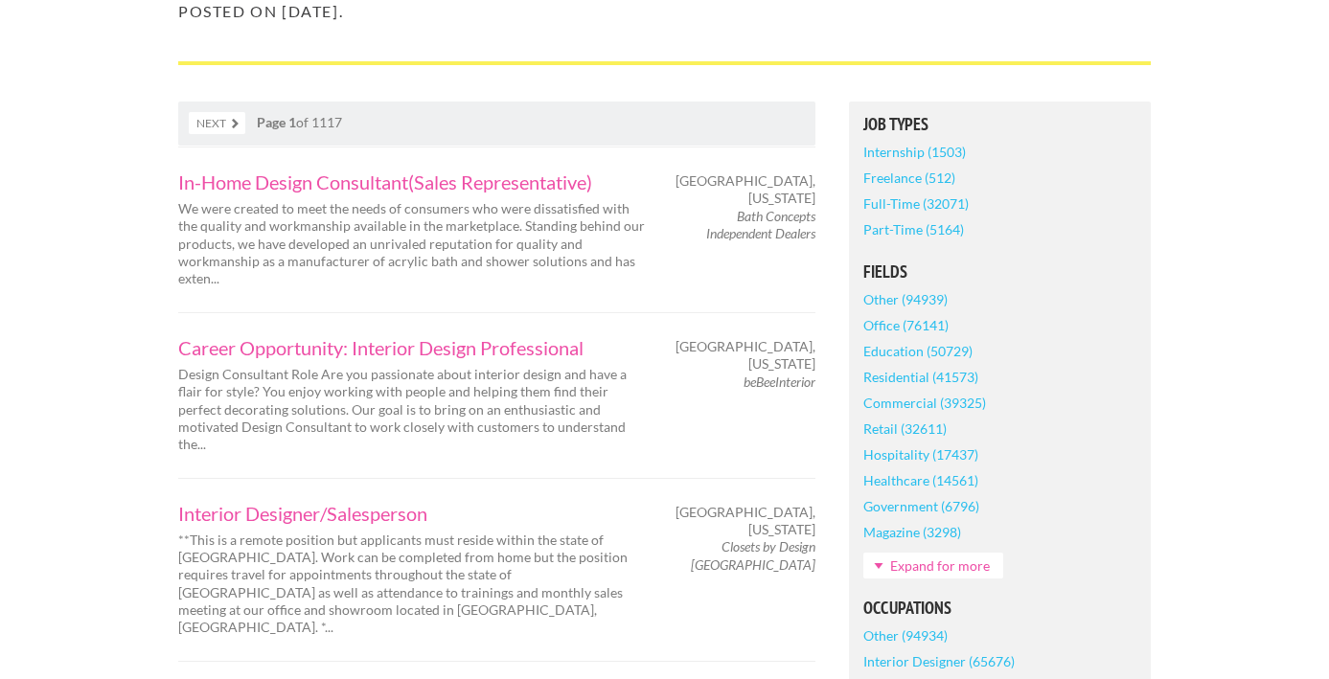
click at [901, 207] on link "Full-Time (32071)" at bounding box center [915, 204] width 105 height 26
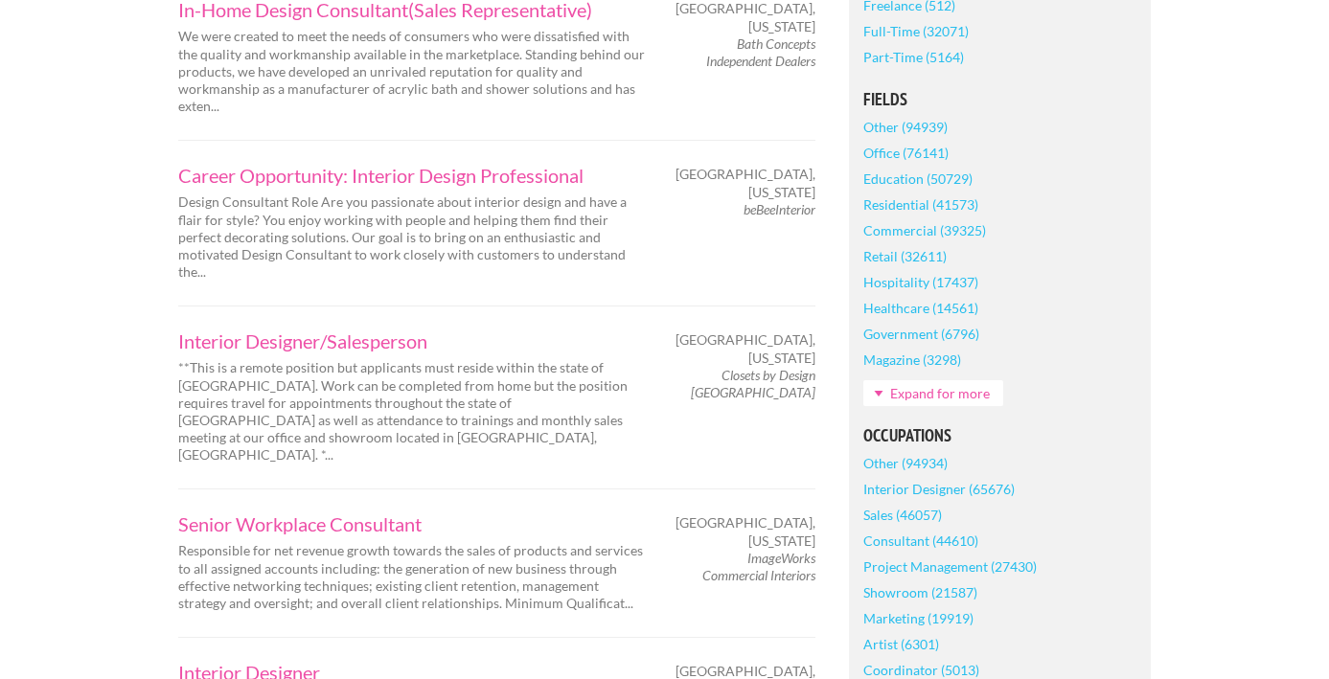
scroll to position [539, 0]
click at [908, 380] on link "Expand for more" at bounding box center [933, 392] width 140 height 26
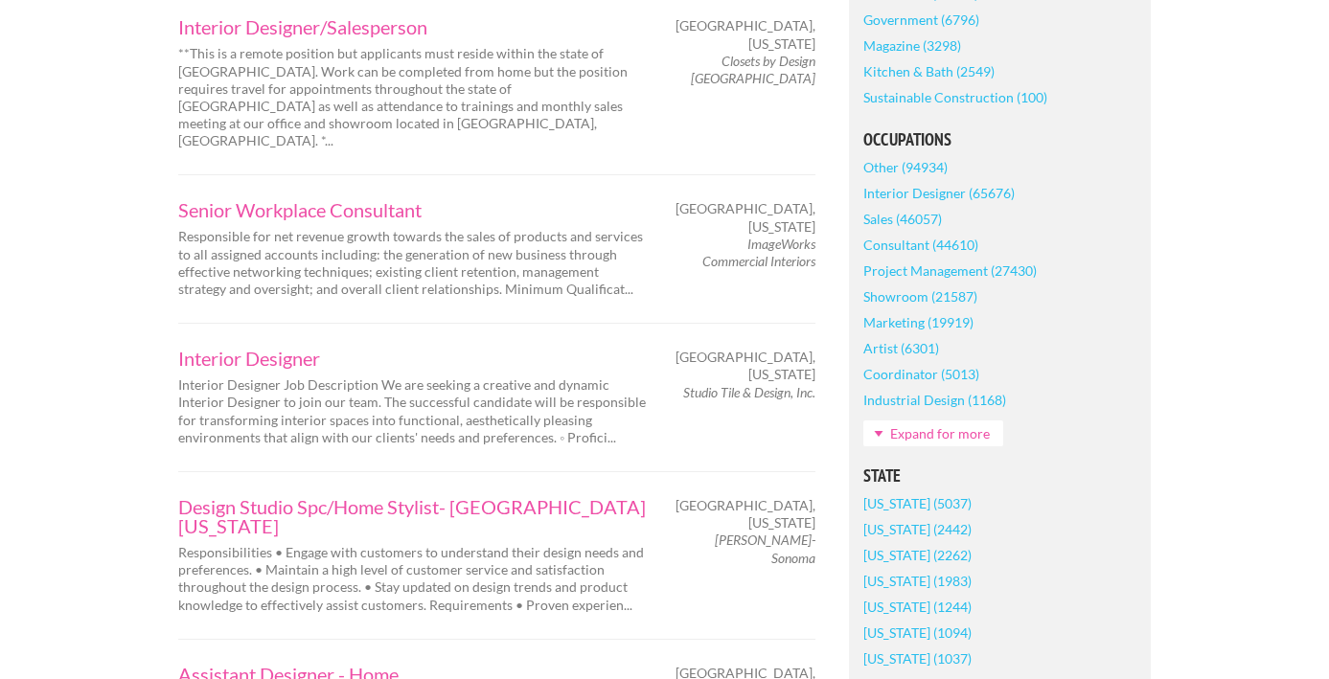
scroll to position [862, 0]
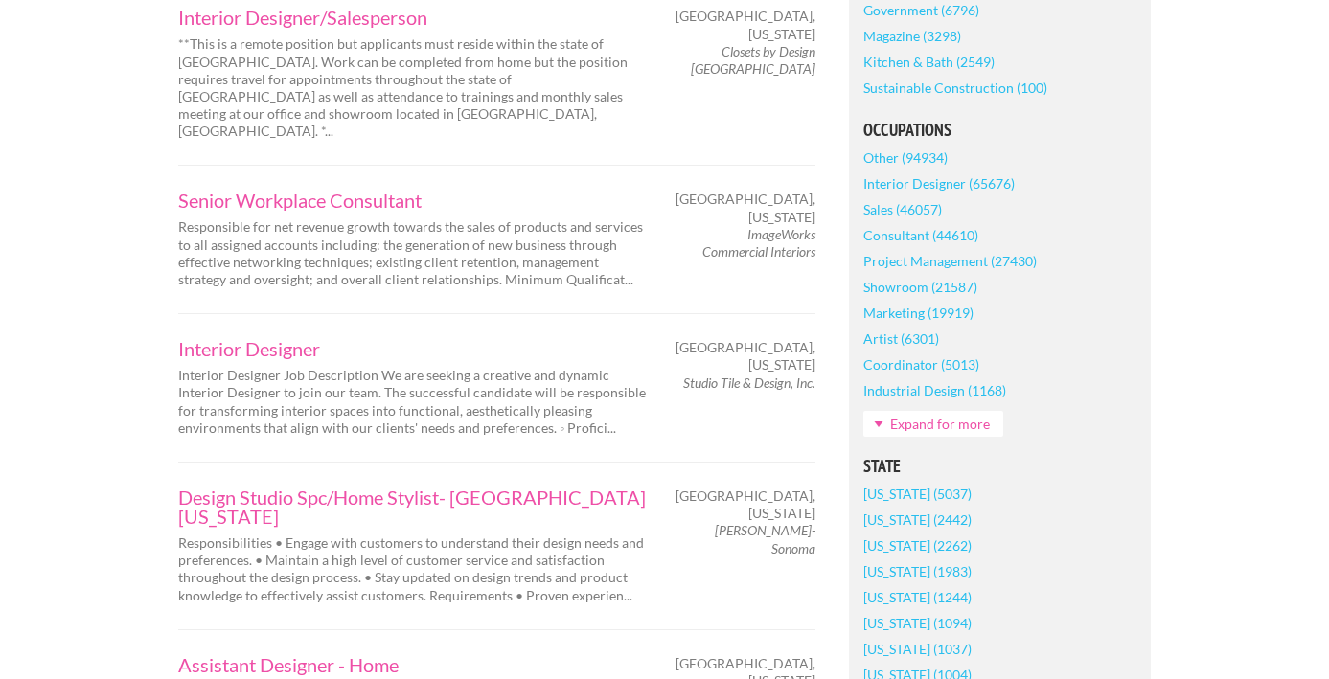
click at [888, 180] on link "Interior Designer (65676)" at bounding box center [938, 184] width 151 height 26
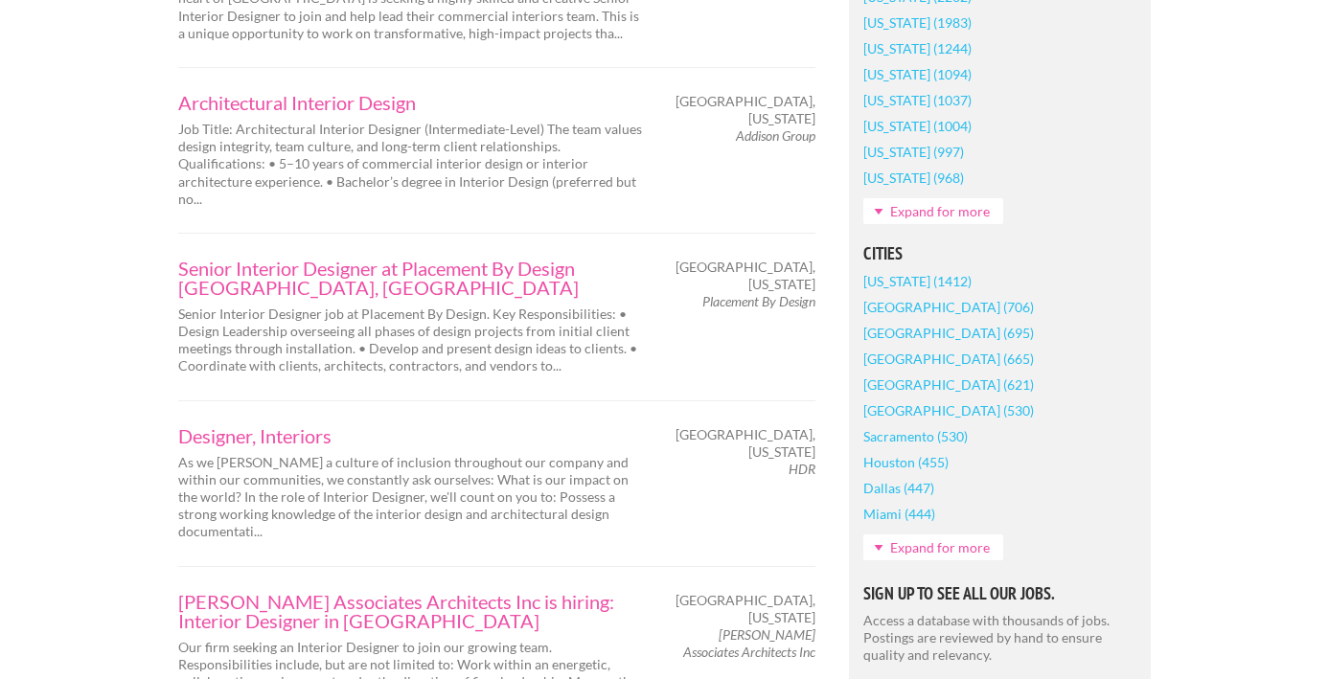
scroll to position [1409, 0]
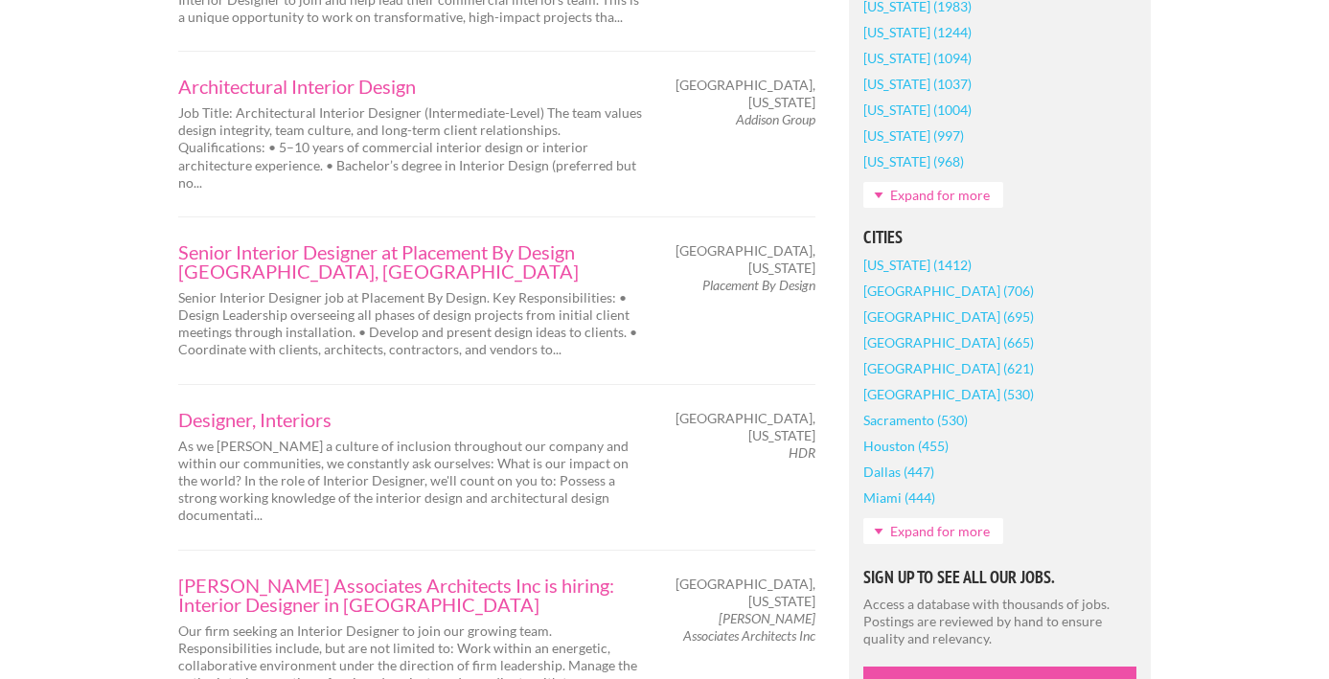
click at [897, 447] on link "Houston (455)" at bounding box center [905, 446] width 85 height 26
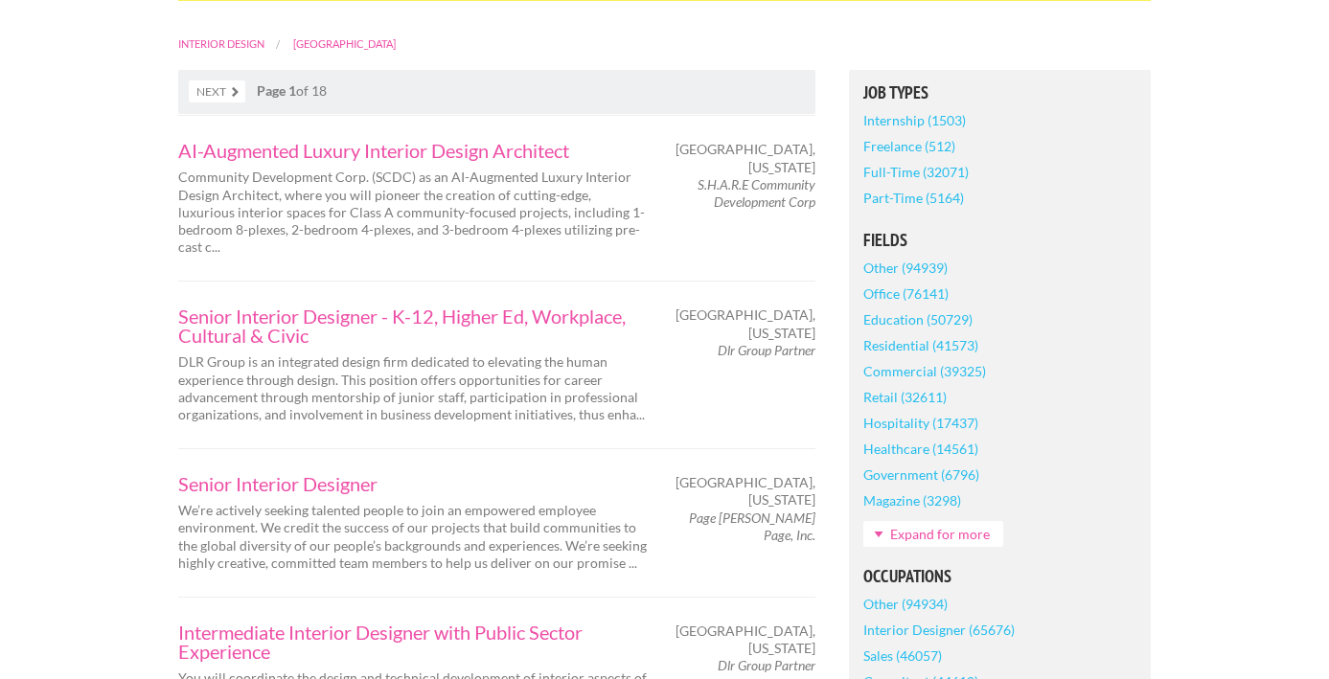
scroll to position [434, 0]
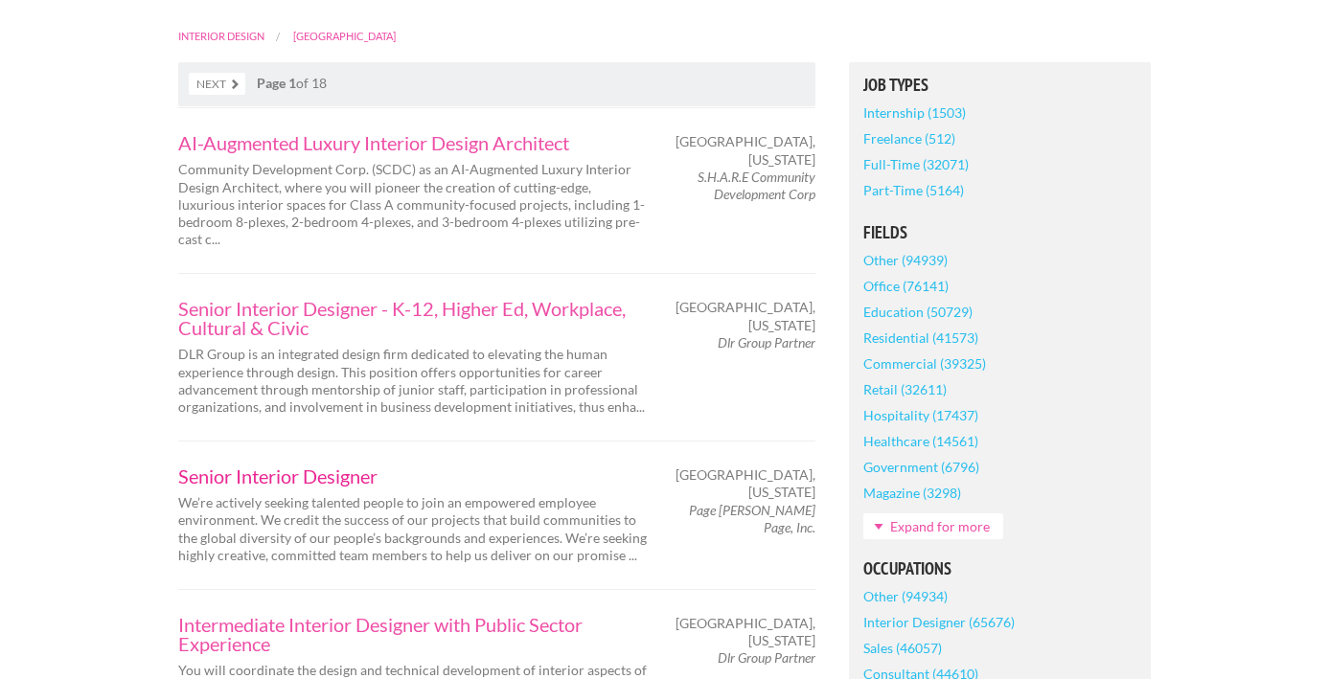
click at [310, 467] on link "Senior Interior Designer" at bounding box center [412, 476] width 469 height 19
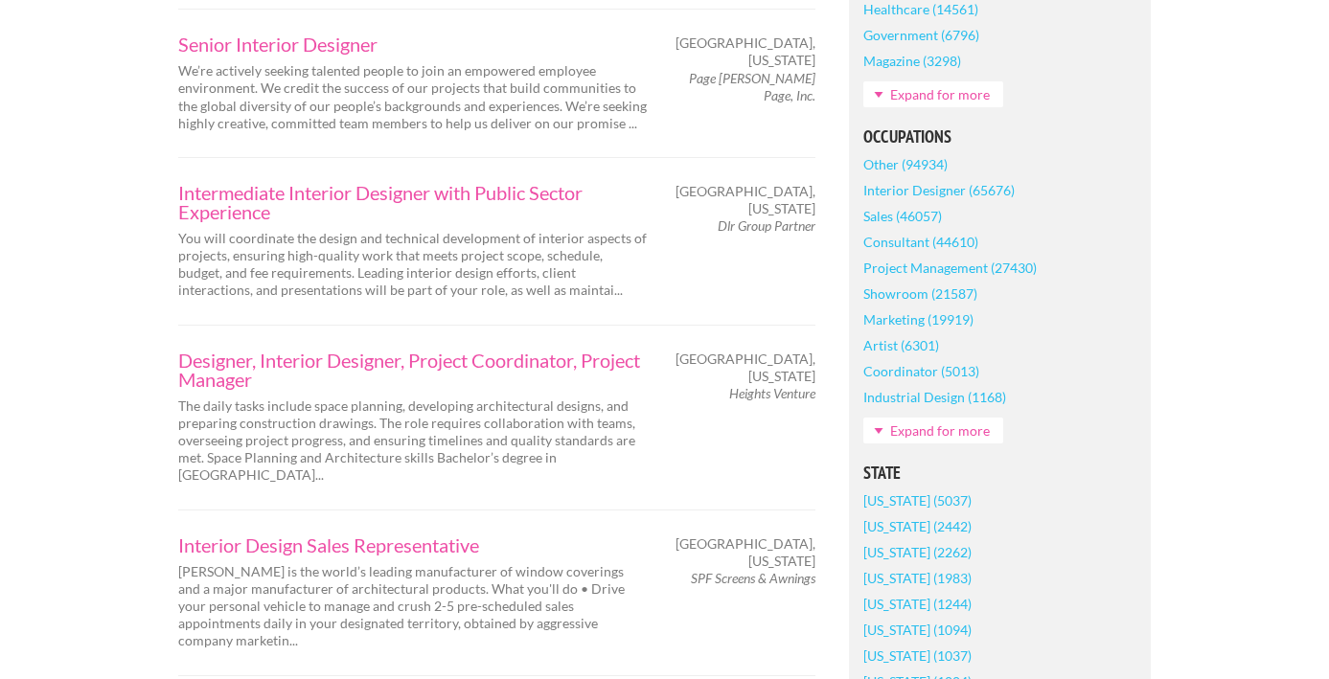
scroll to position [861, 0]
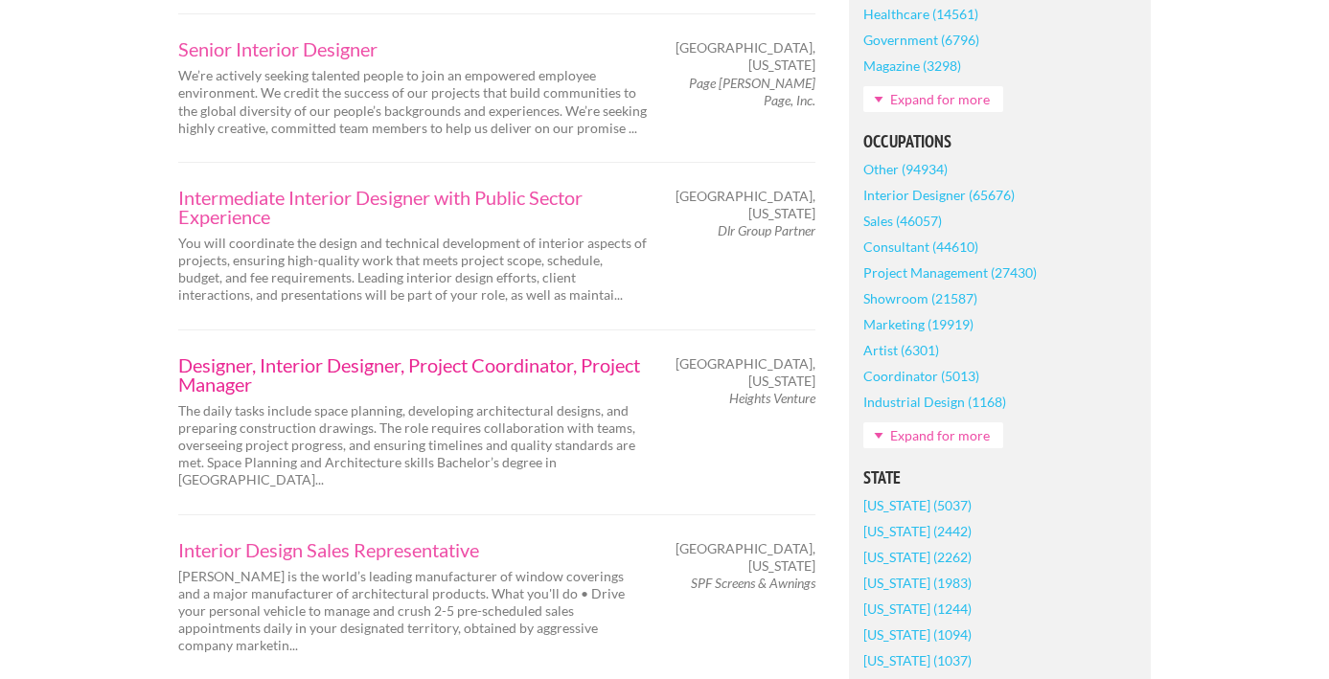
click at [381, 355] on link "Designer, Interior Designer, Project Coordinator, Project Manager" at bounding box center [412, 374] width 469 height 38
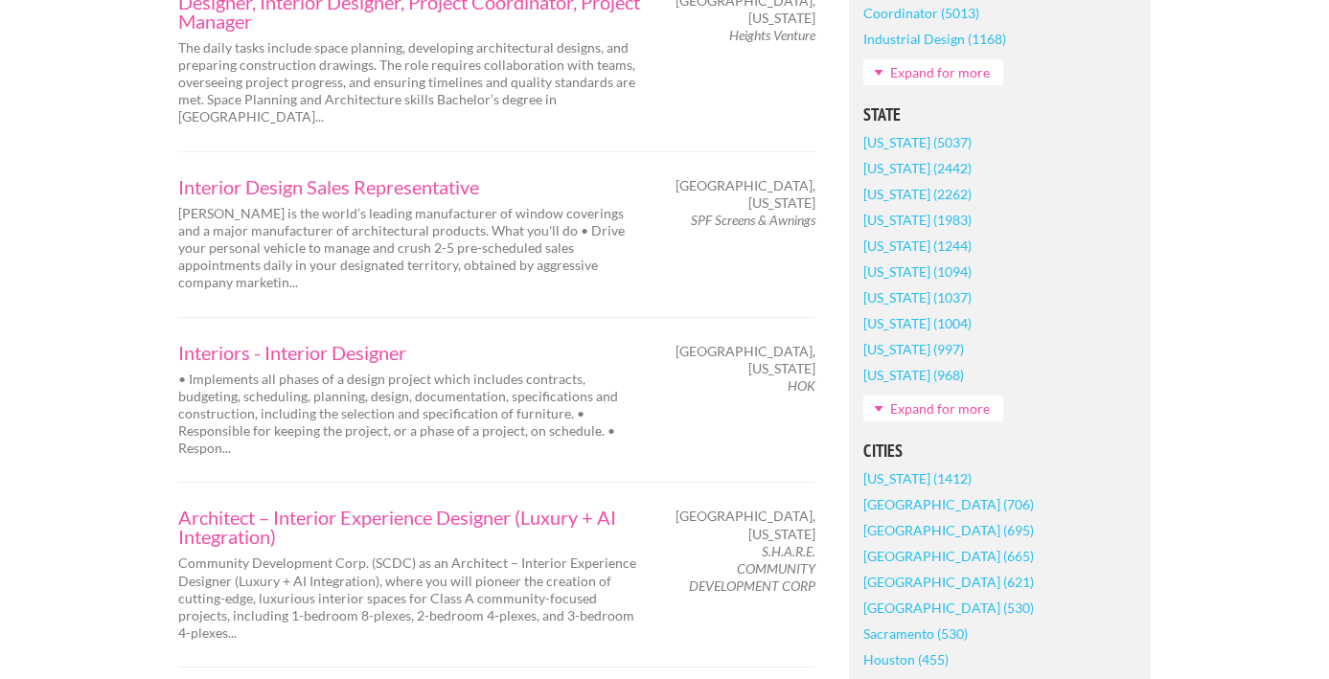
scroll to position [1231, 0]
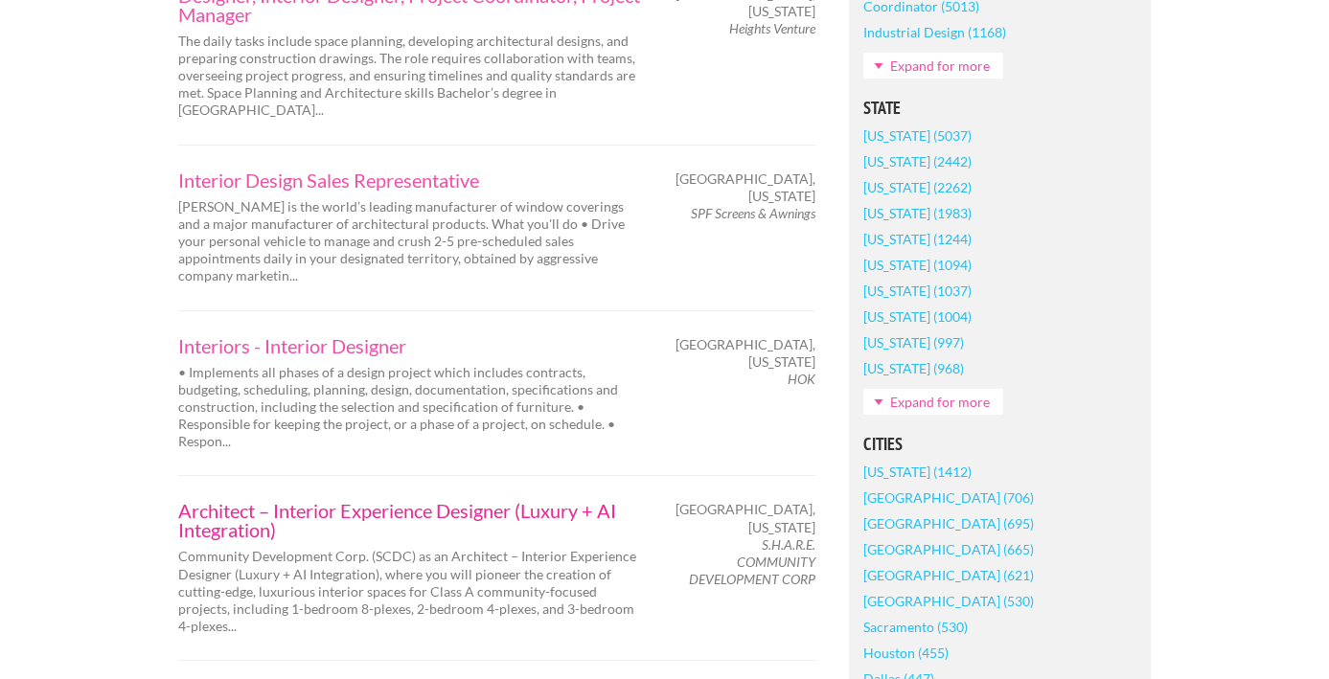
click at [343, 501] on link "Architect – Interior Experience Designer (Luxury + AI Integration)" at bounding box center [412, 520] width 469 height 38
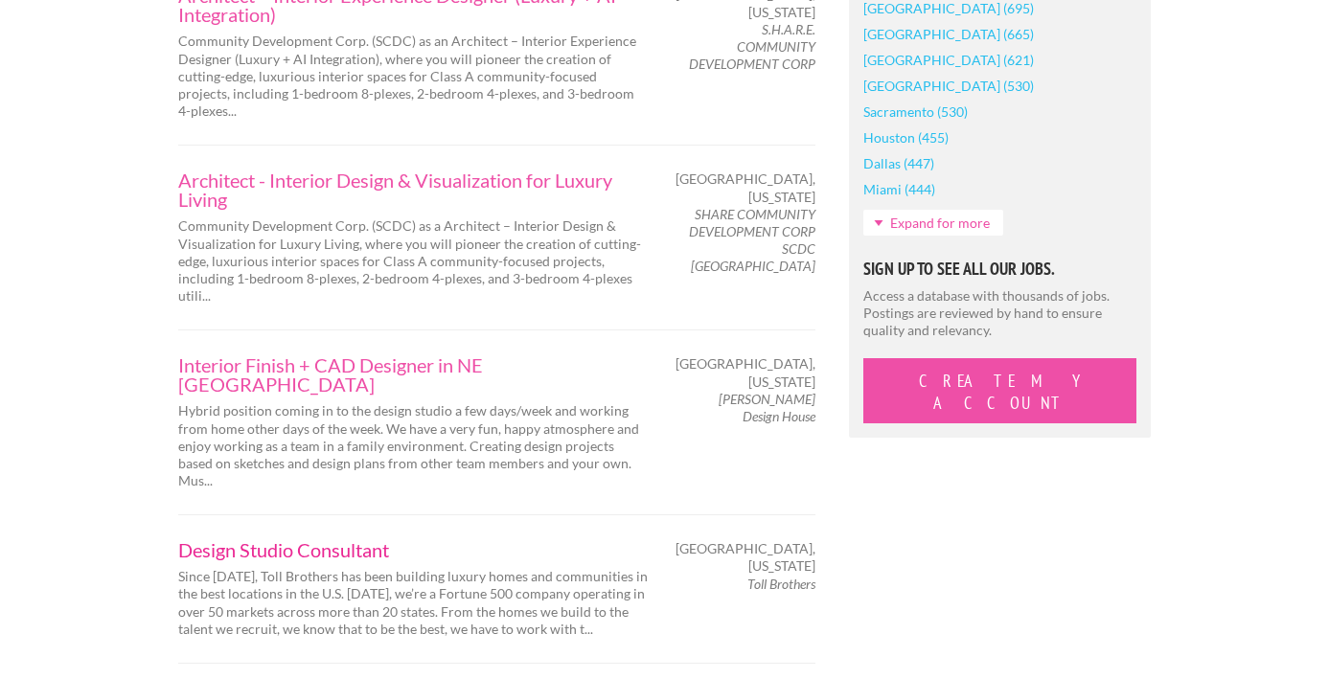
scroll to position [1746, 0]
click at [367, 541] on link "Design Studio Consultant" at bounding box center [412, 550] width 469 height 19
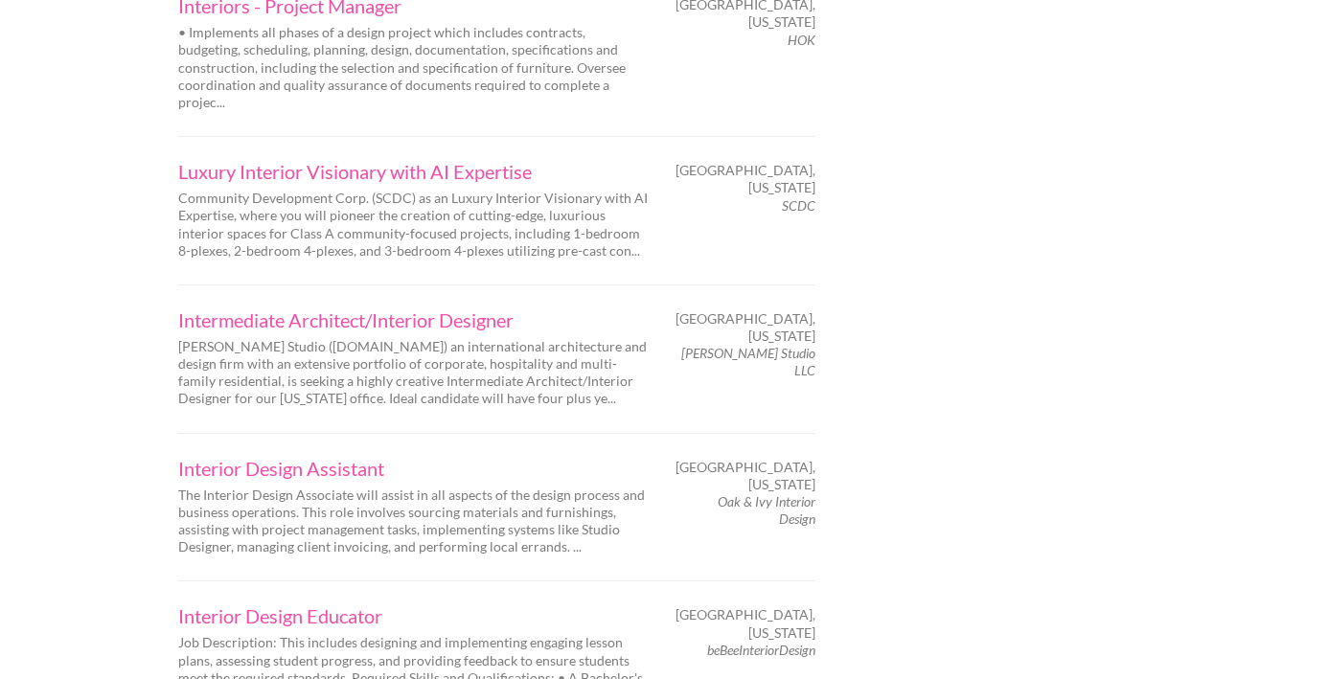
scroll to position [3086, 0]
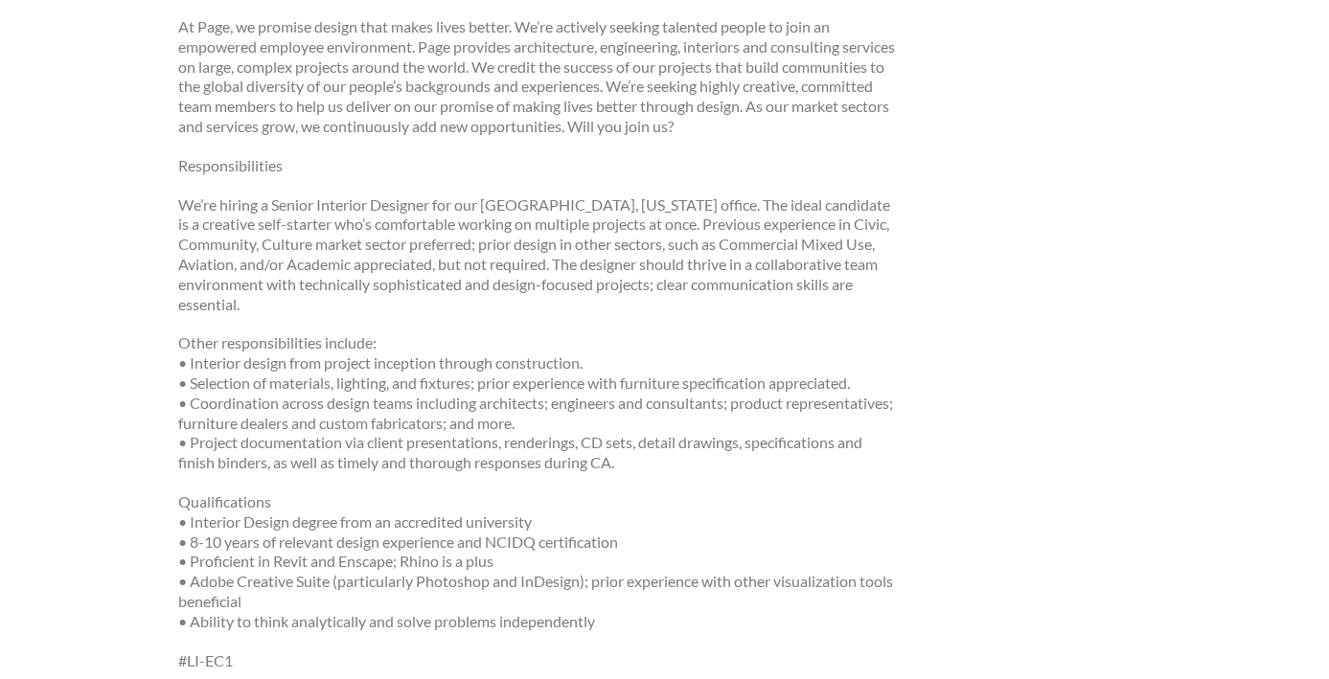
scroll to position [524, 0]
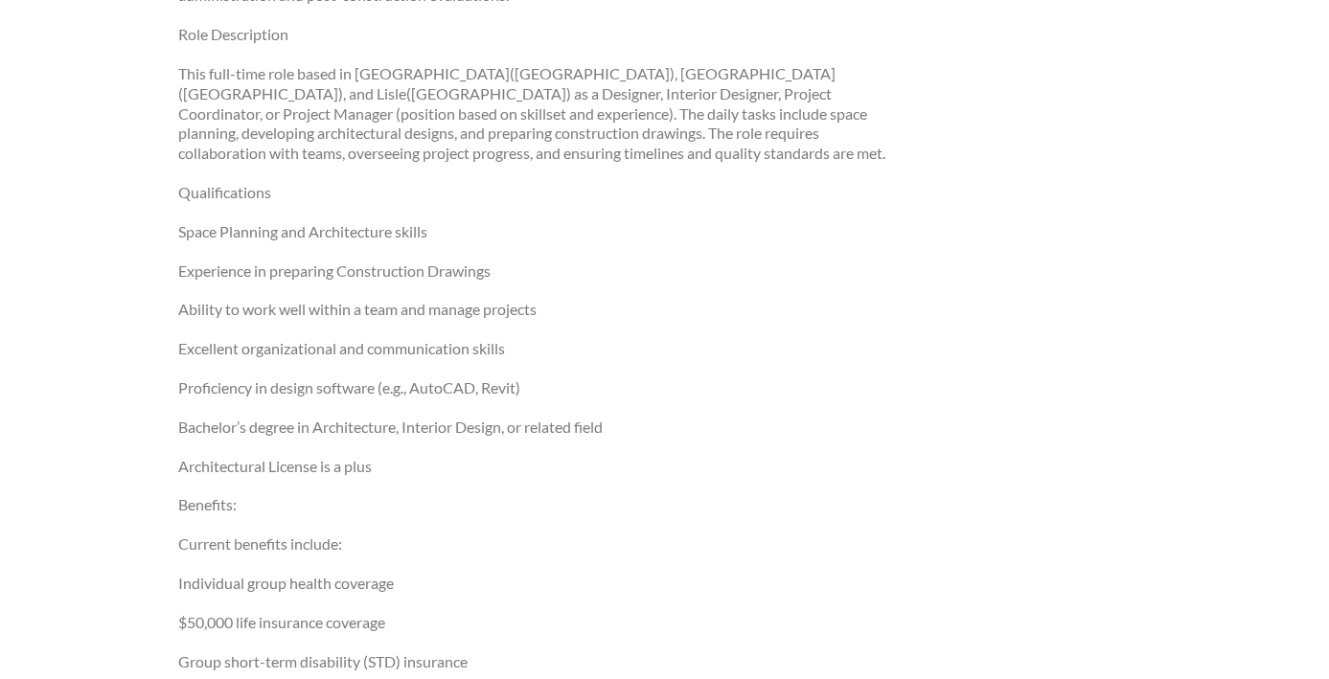
scroll to position [444, 0]
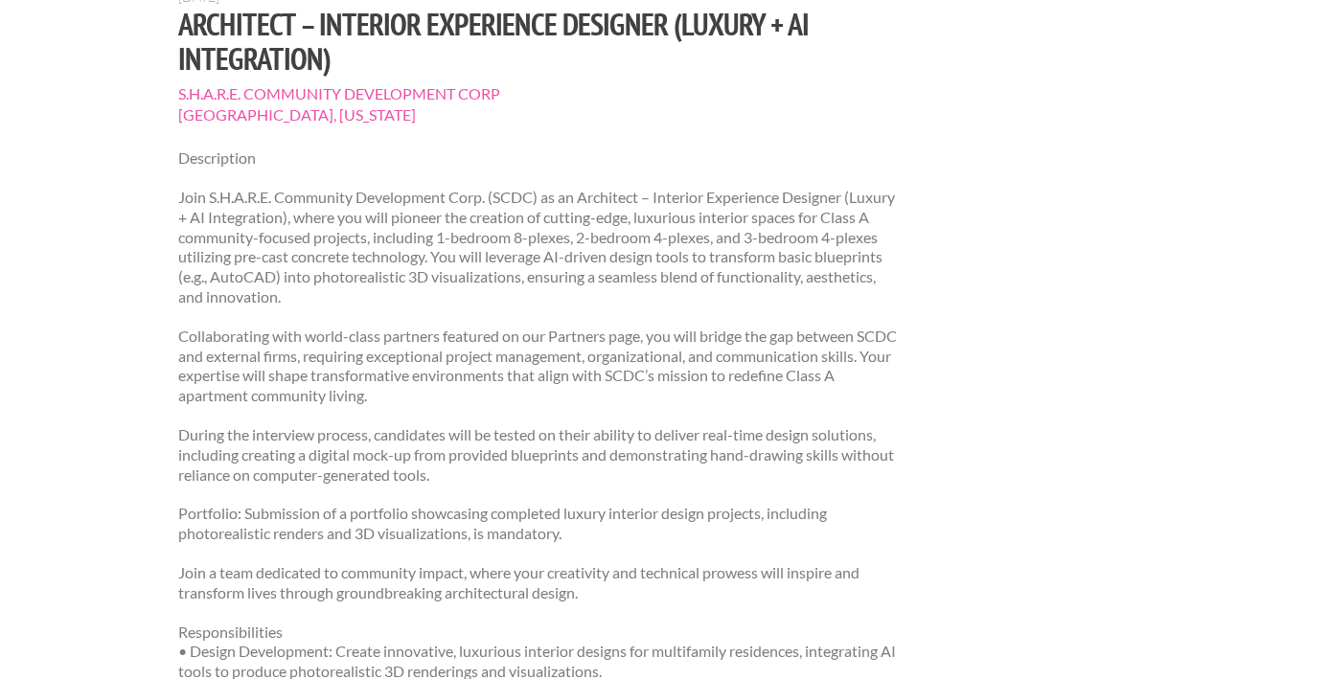
scroll to position [199, 0]
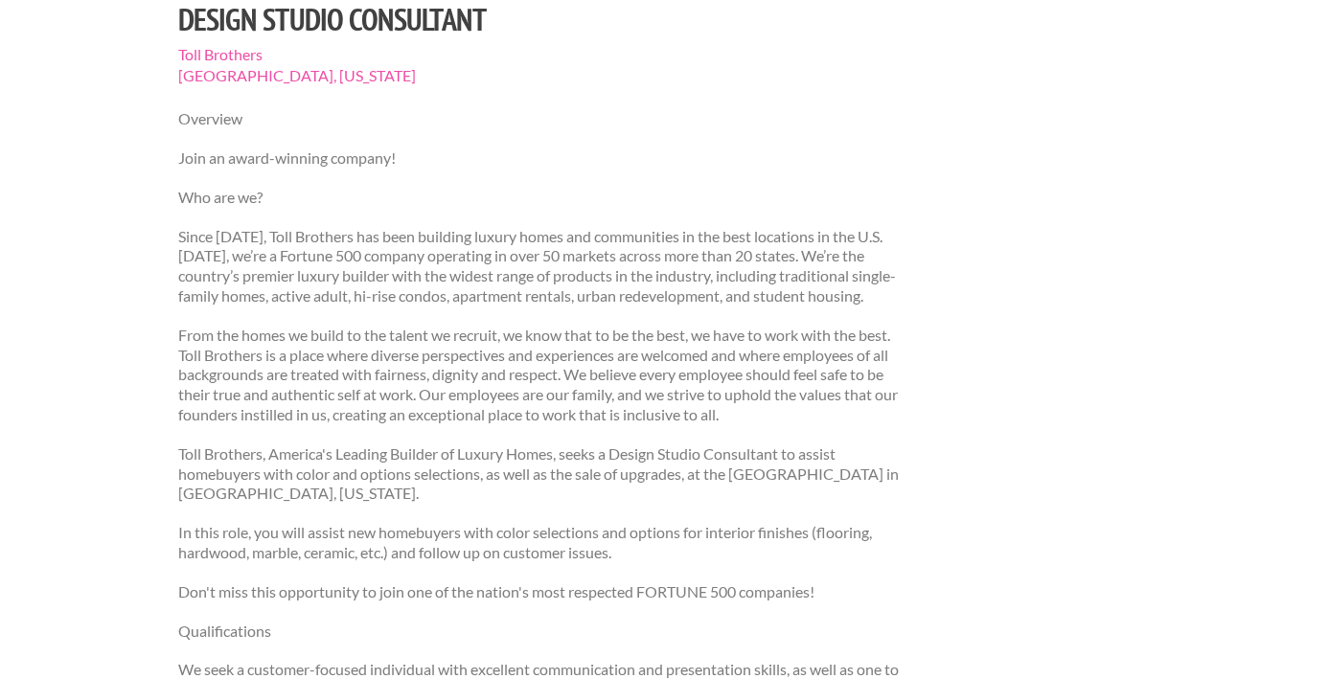
scroll to position [201, 0]
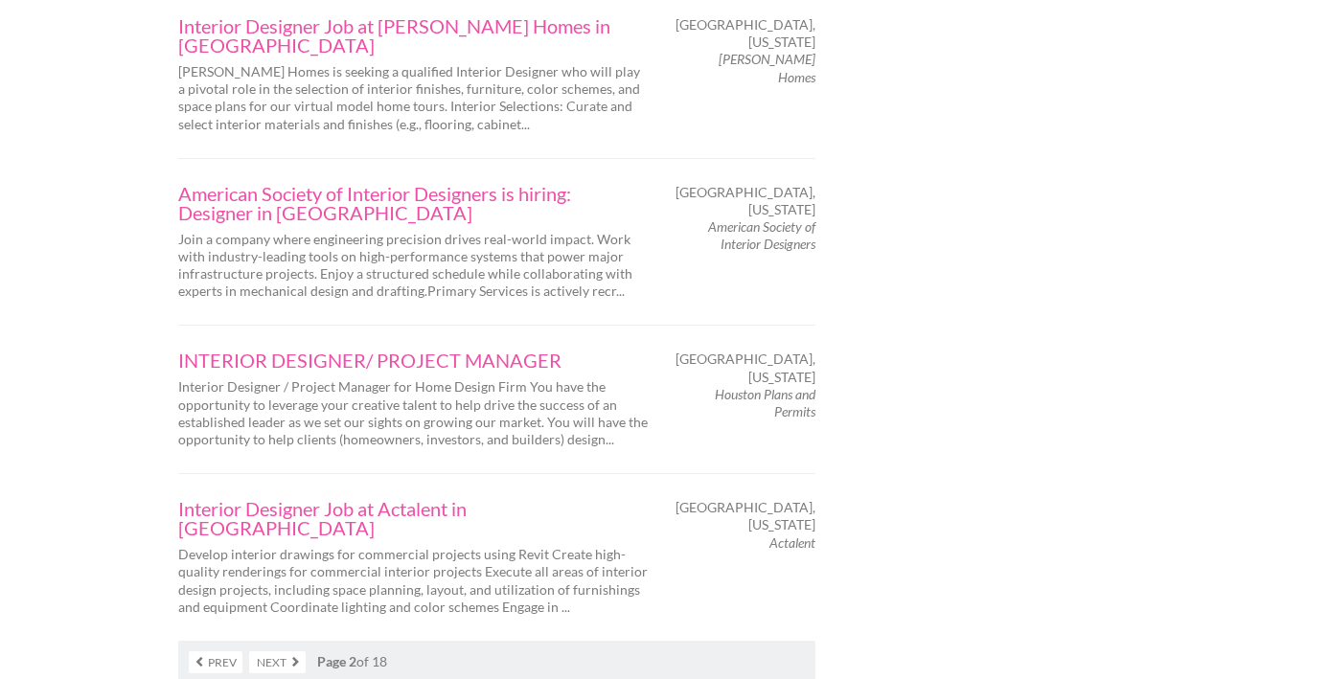
scroll to position [3141, 0]
click at [271, 650] on link "Next" at bounding box center [277, 661] width 57 height 22
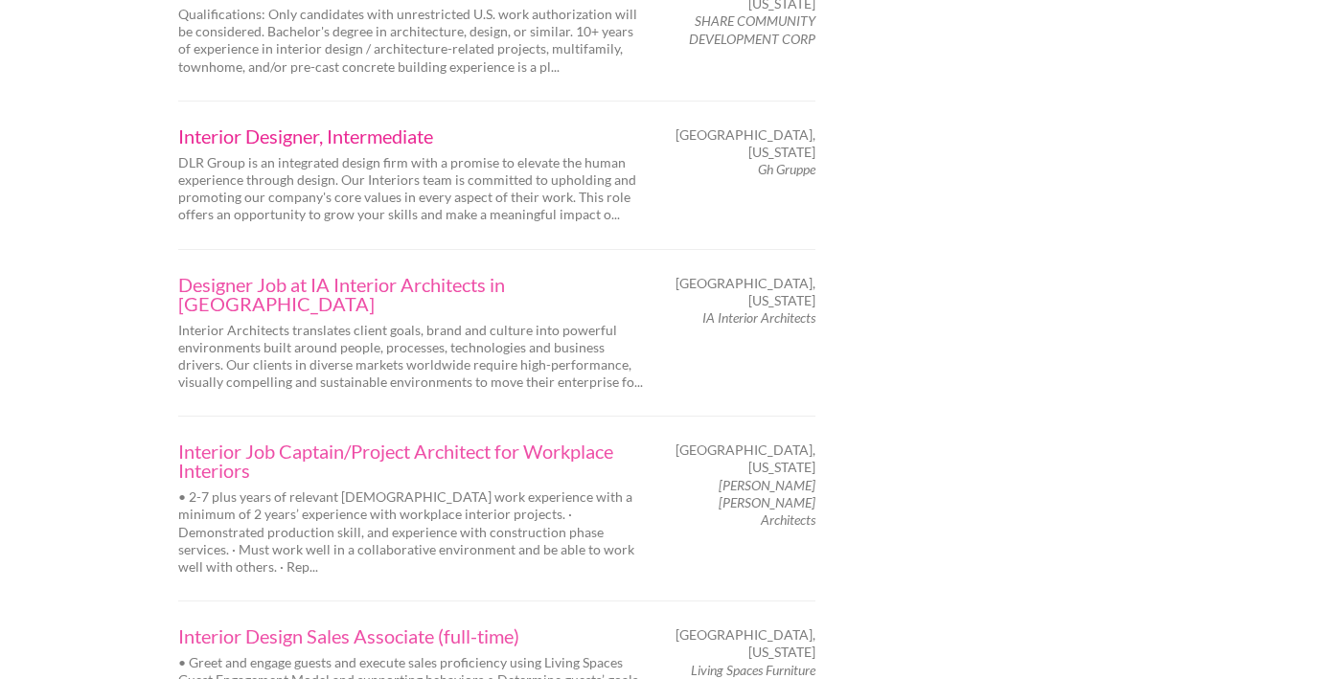
scroll to position [3071, 0]
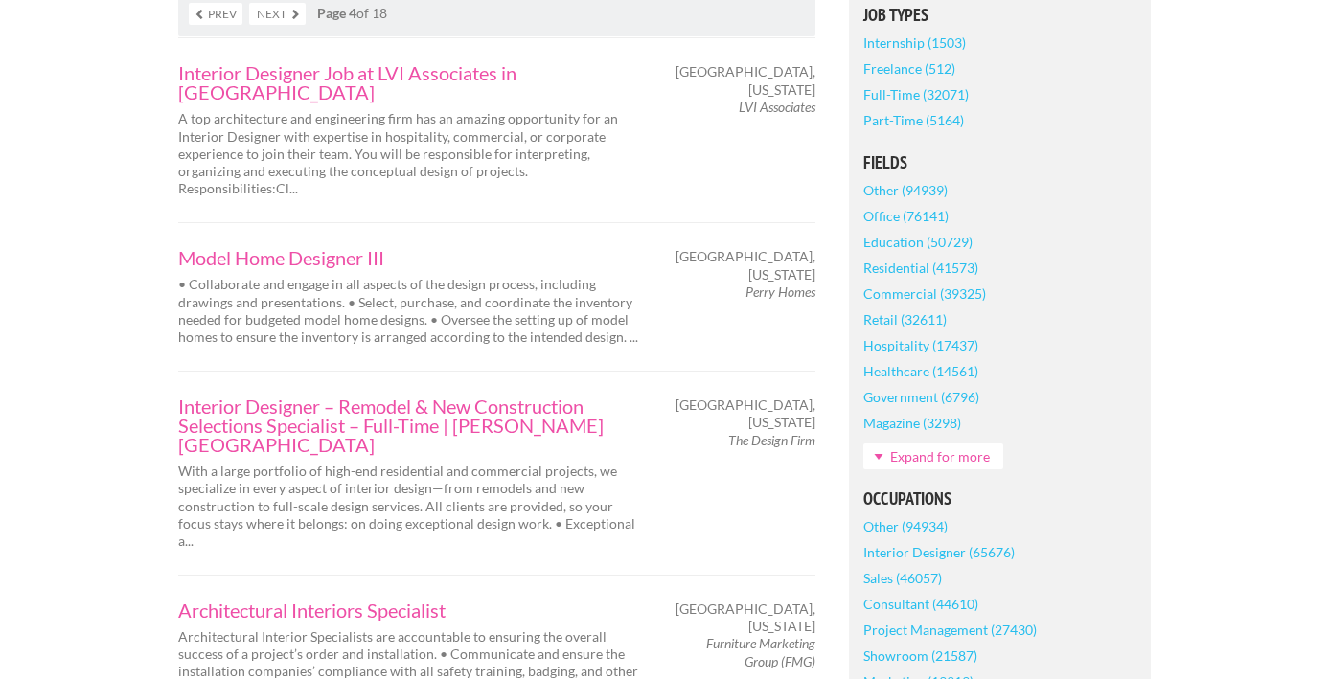
scroll to position [502, 0]
click at [343, 250] on link "Model Home Designer III" at bounding box center [412, 259] width 469 height 19
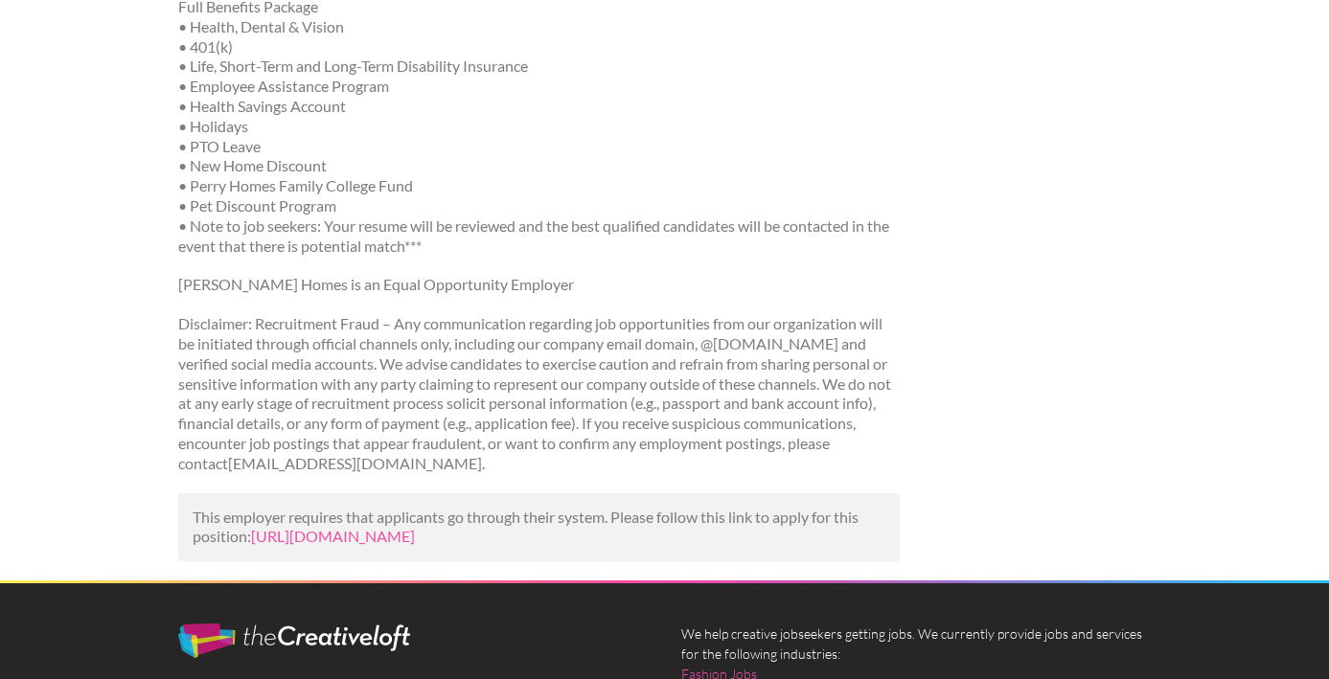
scroll to position [1109, 0]
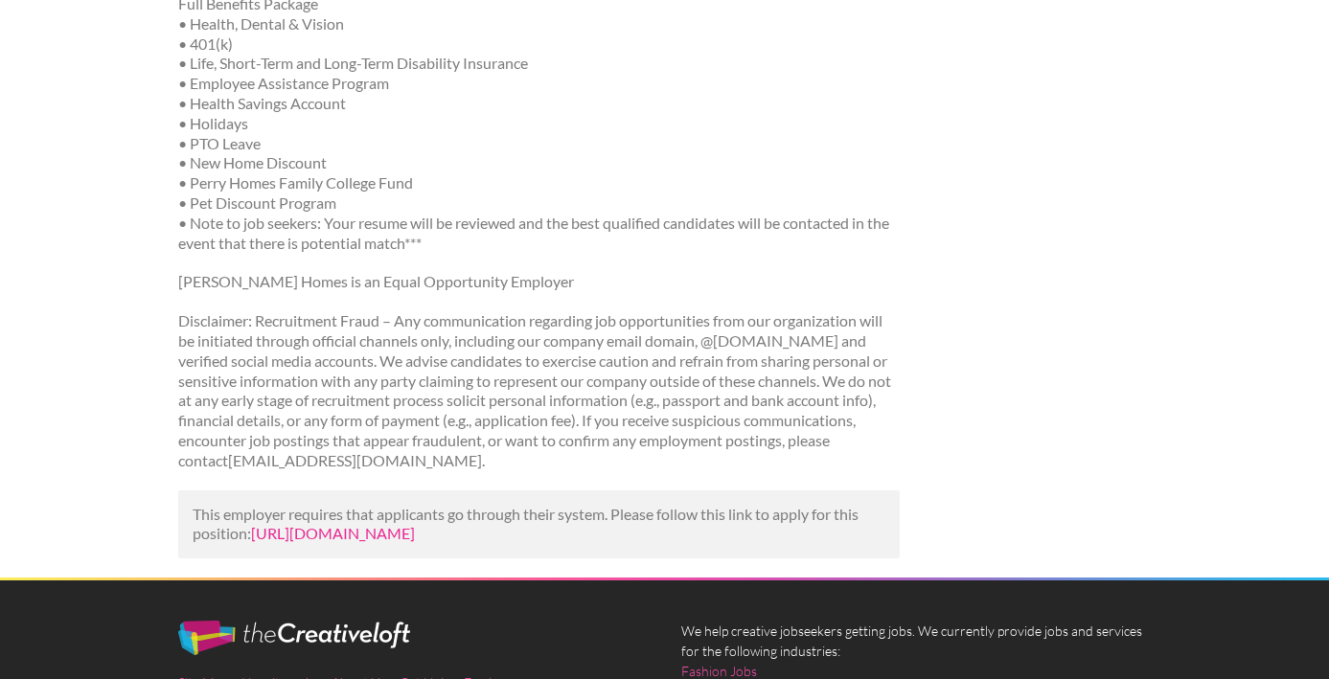
click at [415, 524] on link "[URL][DOMAIN_NAME]" at bounding box center [333, 533] width 164 height 18
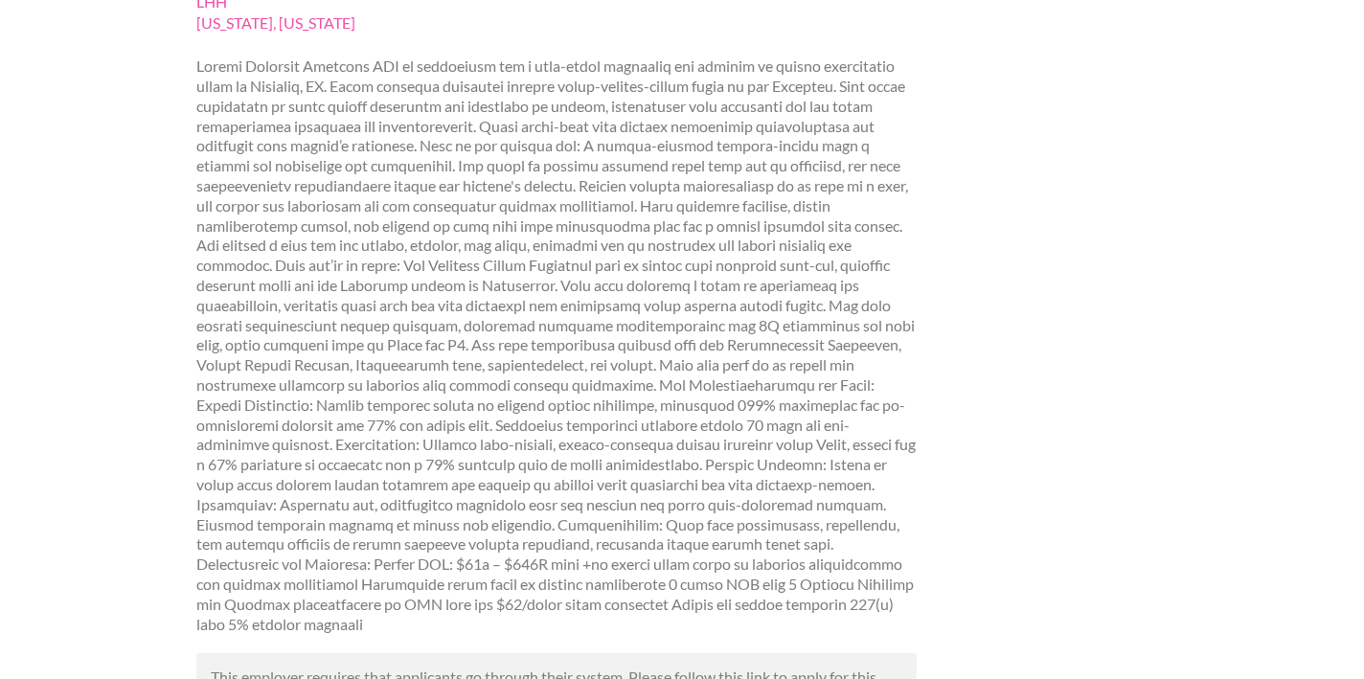
scroll to position [286, 0]
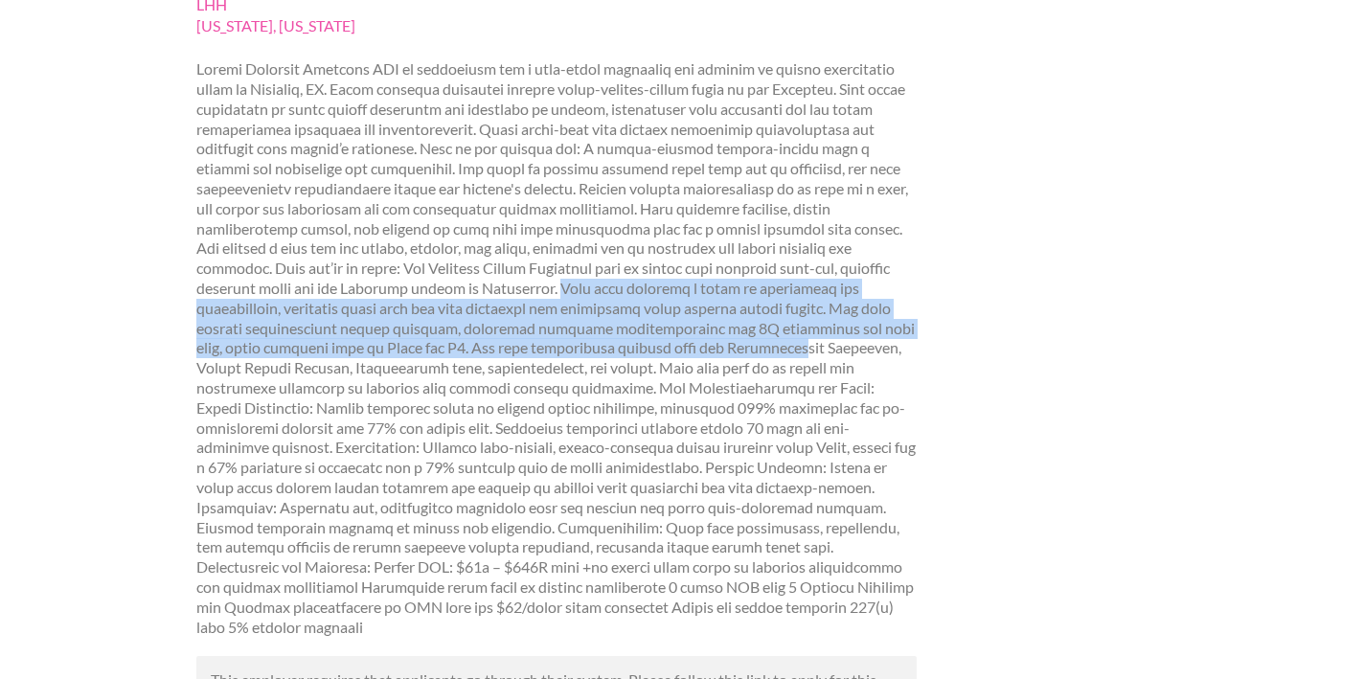
drag, startPoint x: 508, startPoint y: 274, endPoint x: 713, endPoint y: 338, distance: 214.8
click at [713, 338] on p at bounding box center [556, 348] width 721 height 578
